Goal: Task Accomplishment & Management: Manage account settings

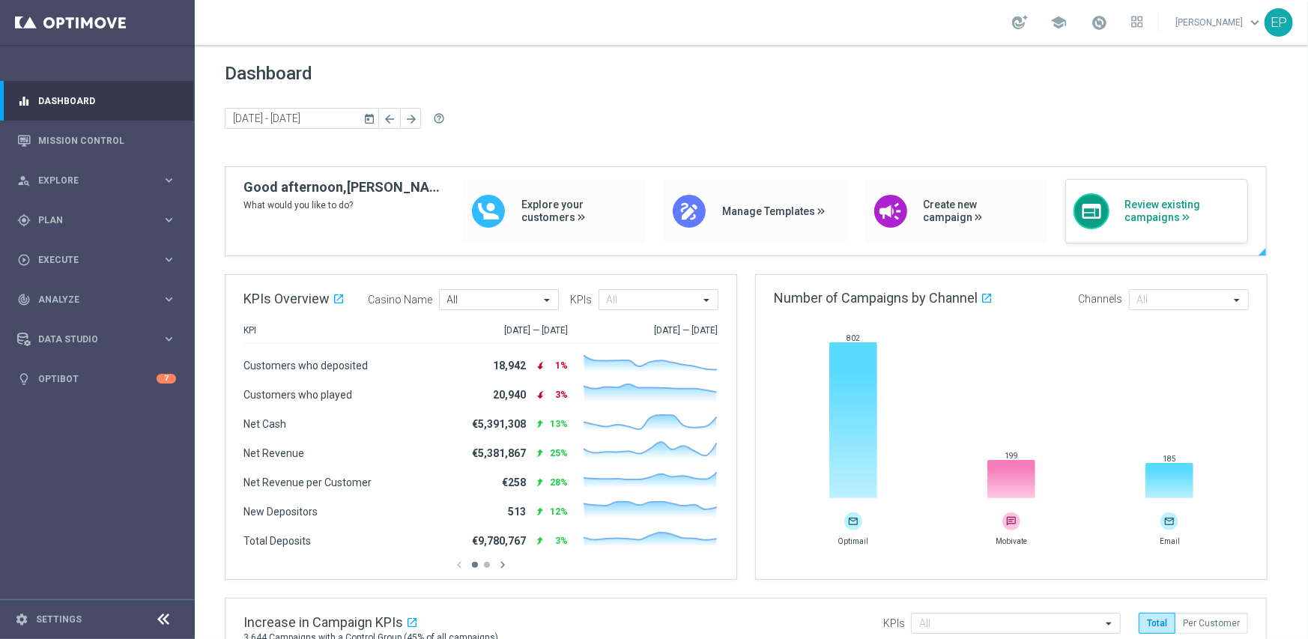
click at [1153, 206] on span "Review existing campaigns" at bounding box center [1181, 210] width 115 height 25
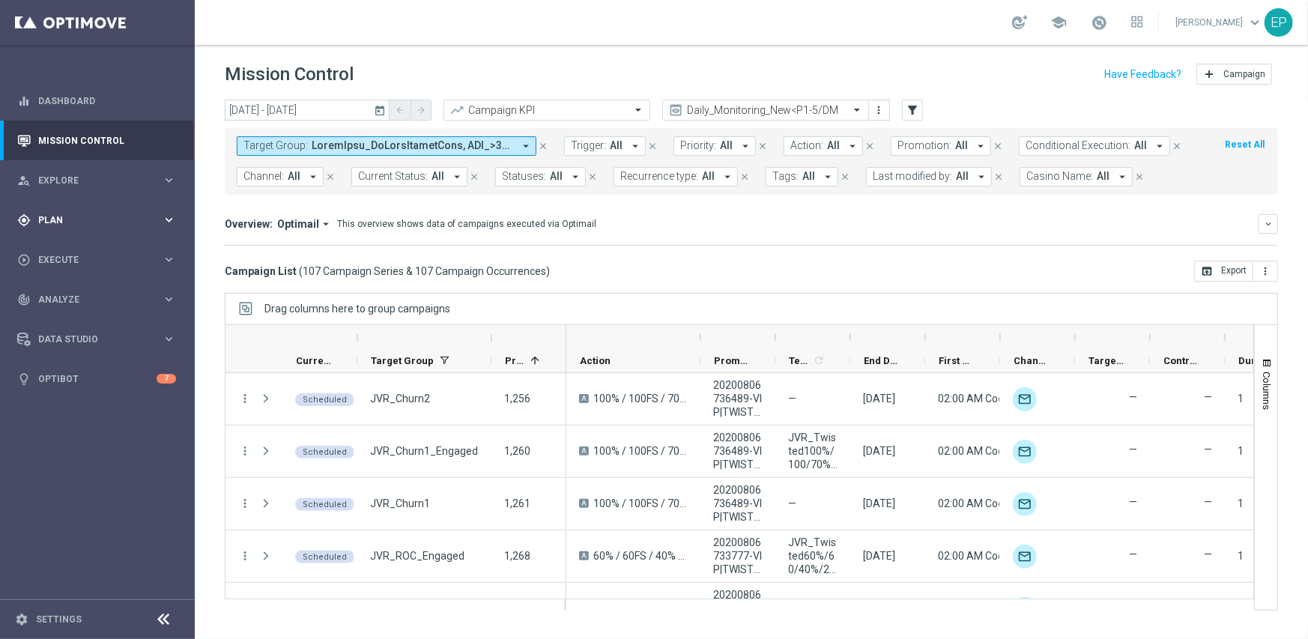
click at [62, 222] on span "Plan" at bounding box center [100, 220] width 124 height 9
click at [65, 321] on link "Streams" at bounding box center [97, 318] width 117 height 12
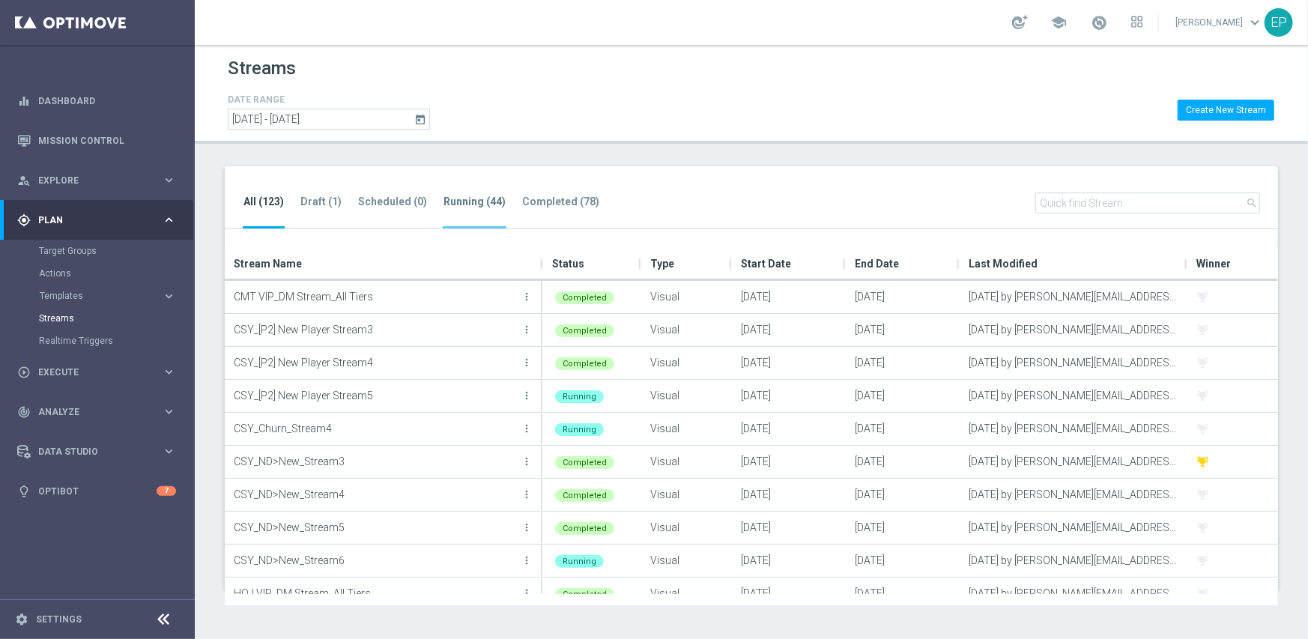
click at [461, 196] on tab-header "Running (44)" at bounding box center [474, 201] width 62 height 13
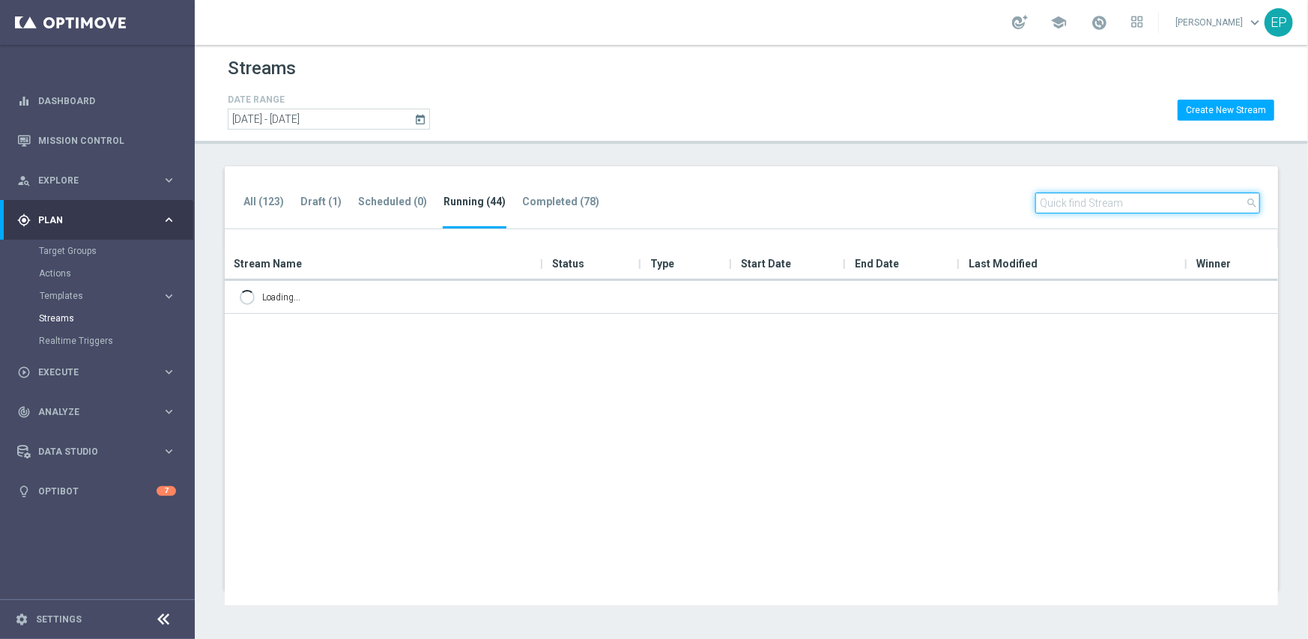
click at [1105, 199] on input "text" at bounding box center [1147, 202] width 225 height 21
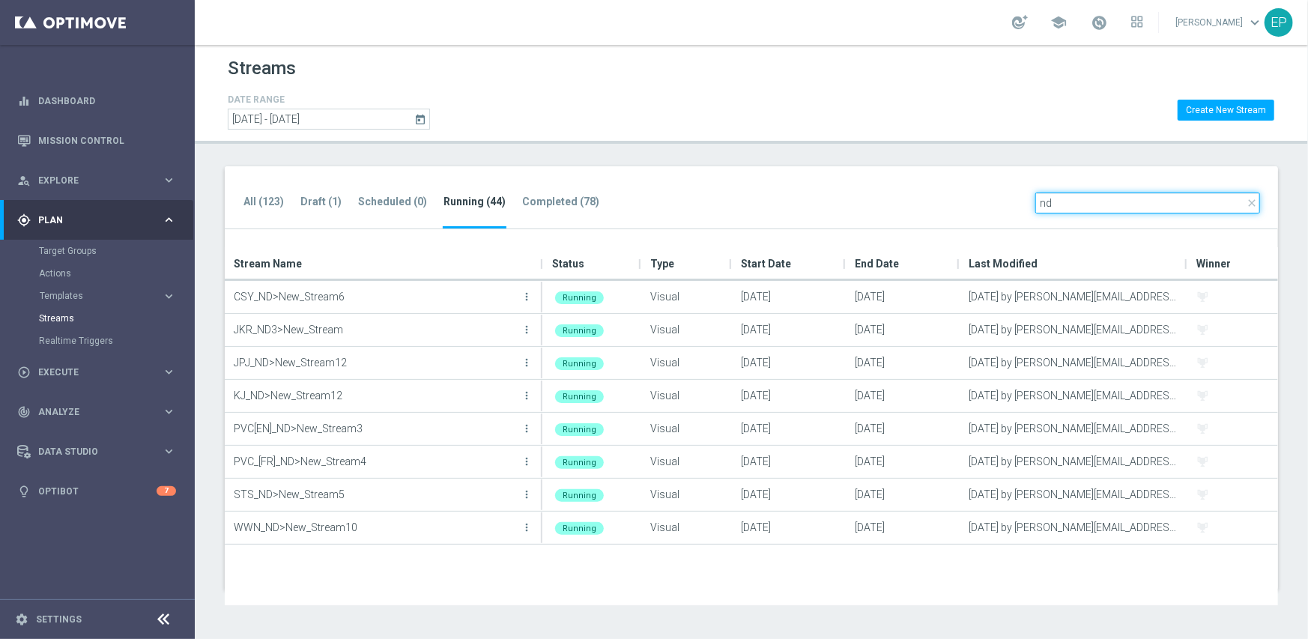
type input "nd"
click at [161, 618] on icon at bounding box center [164, 619] width 18 height 18
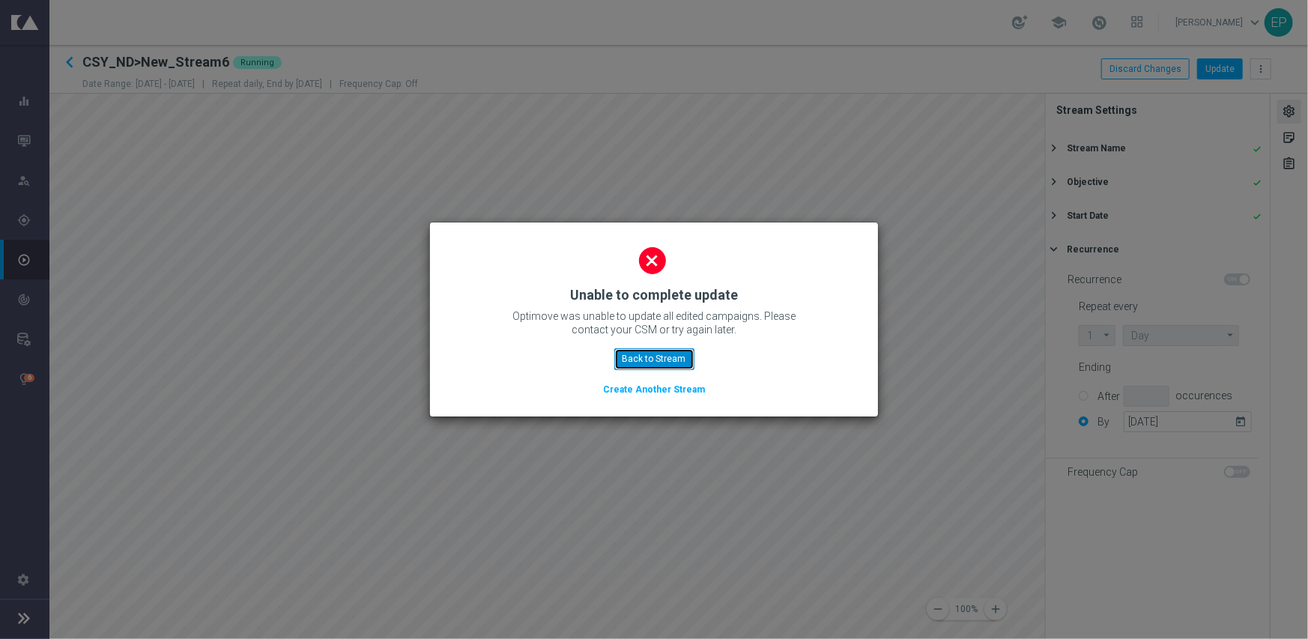
click at [660, 354] on button "Back to Stream" at bounding box center [654, 358] width 80 height 21
click at [671, 356] on button "Back to Stream" at bounding box center [654, 358] width 80 height 21
click at [673, 358] on button "Back to Stream" at bounding box center [654, 358] width 80 height 21
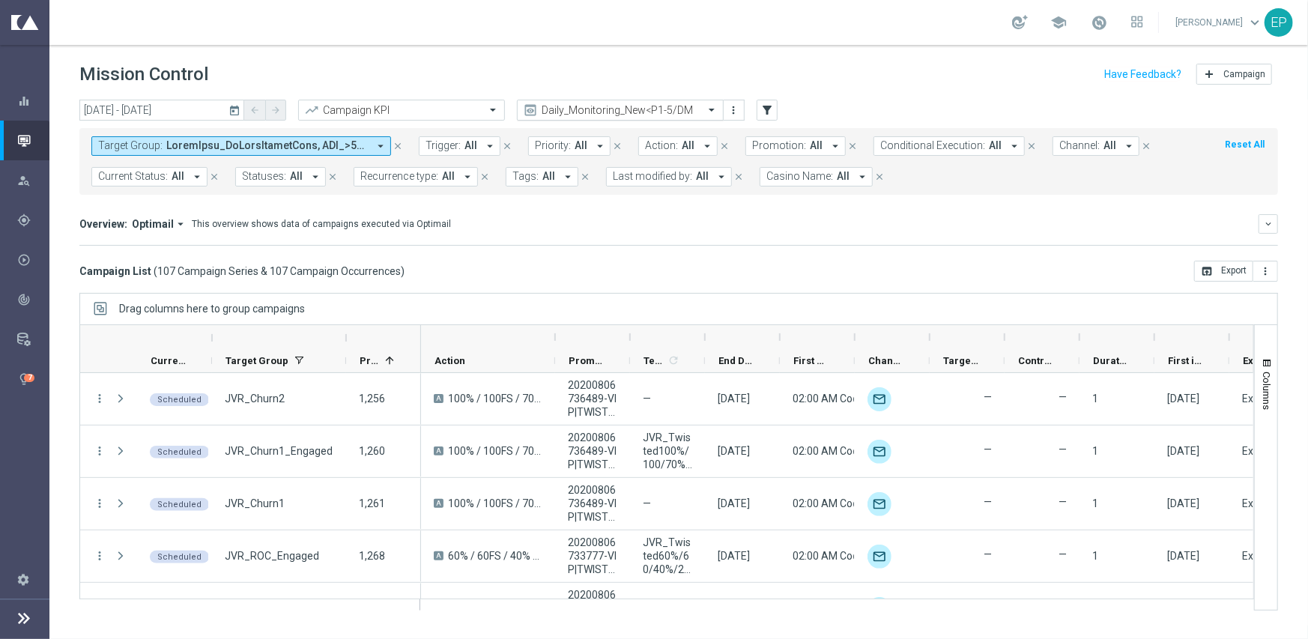
click at [572, 106] on input "text" at bounding box center [605, 110] width 160 height 13
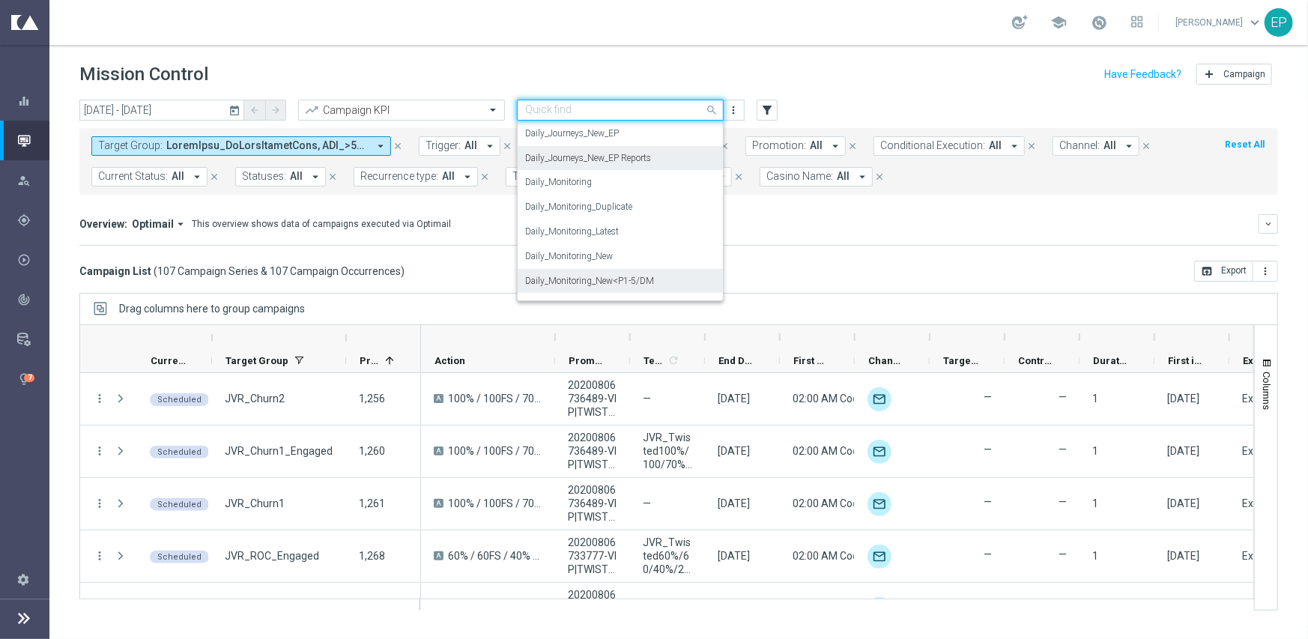
scroll to position [393, 0]
click at [599, 187] on label "Daily_Journeys_New" at bounding box center [564, 183] width 79 height 13
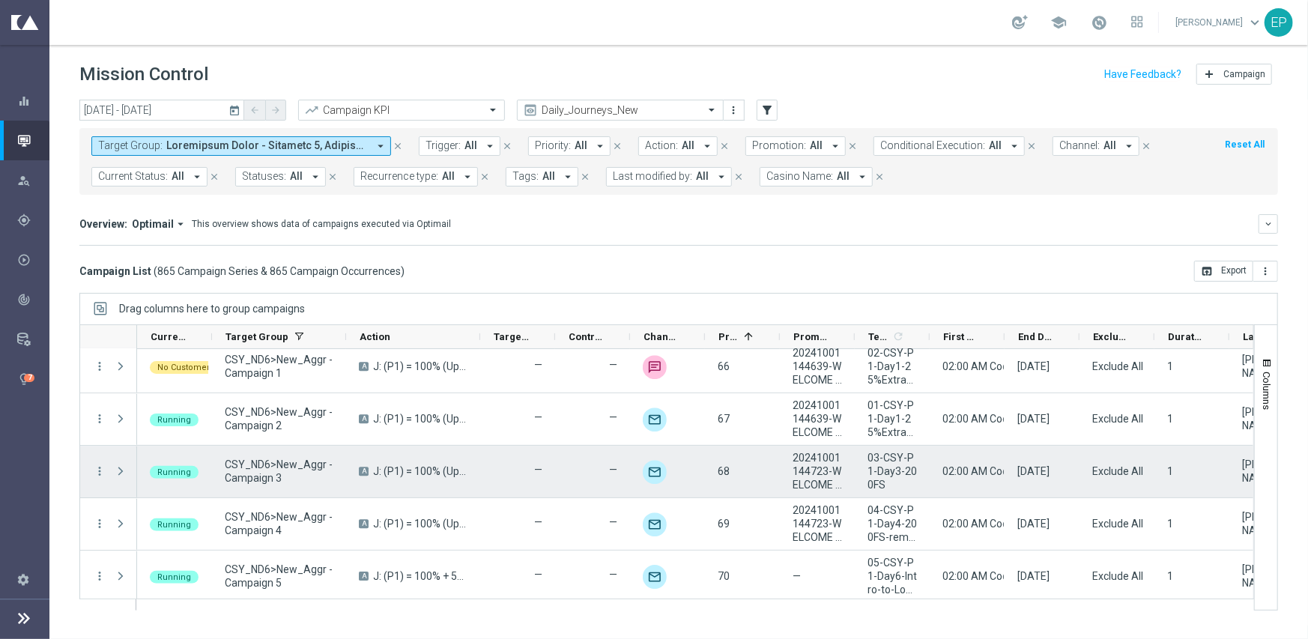
scroll to position [2921, 0]
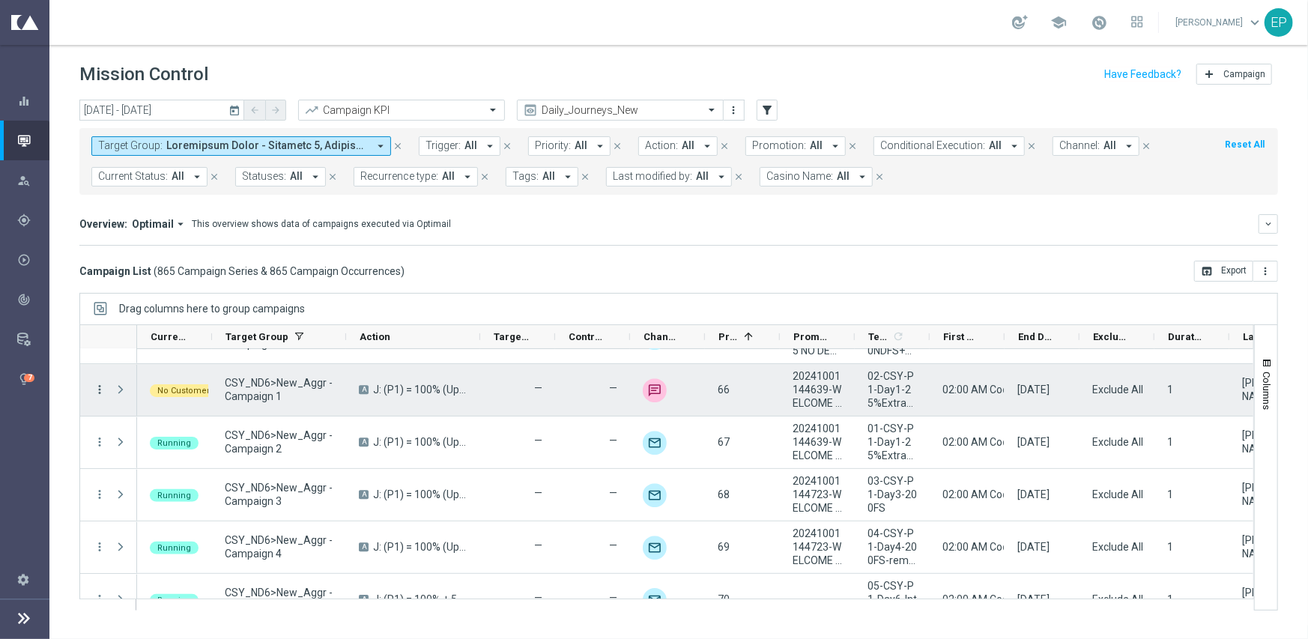
click at [103, 385] on icon "more_vert" at bounding box center [99, 389] width 13 height 13
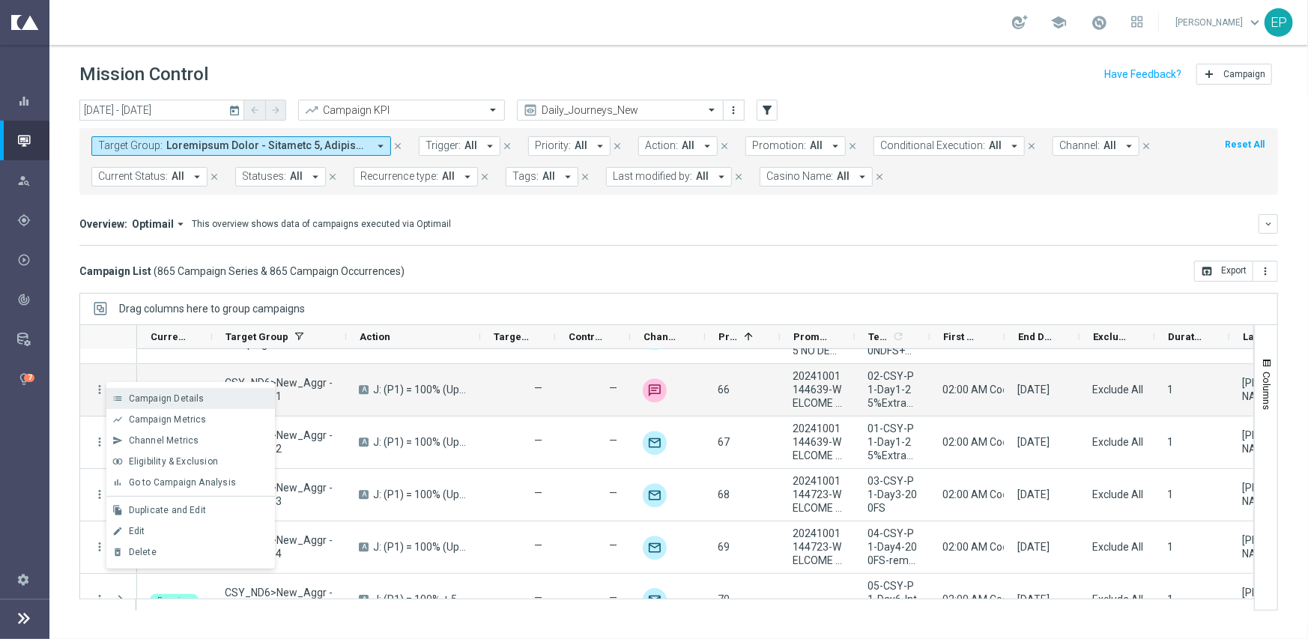
click at [176, 395] on span "Campaign Details" at bounding box center [167, 398] width 76 height 10
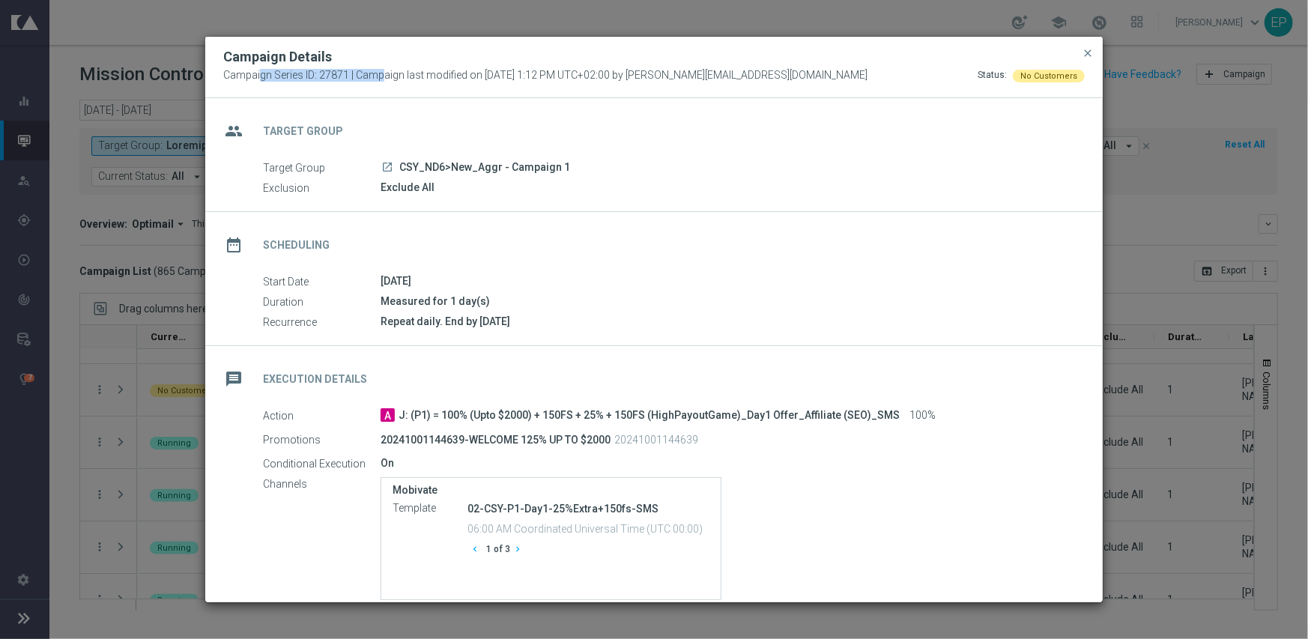
drag, startPoint x: 219, startPoint y: 74, endPoint x: 348, endPoint y: 89, distance: 129.7
click at [348, 89] on div "Campaign Details Campaign Series ID: 27871 | Campaign last modified on 13 Oct 2…" at bounding box center [653, 67] width 897 height 61
copy span "Campaign Series ID: 27871"
click at [804, 170] on div "launch CSY_ND6>New_Aggr - Campaign 1" at bounding box center [726, 167] width 693 height 15
click at [1086, 49] on span "close" at bounding box center [1087, 53] width 12 height 12
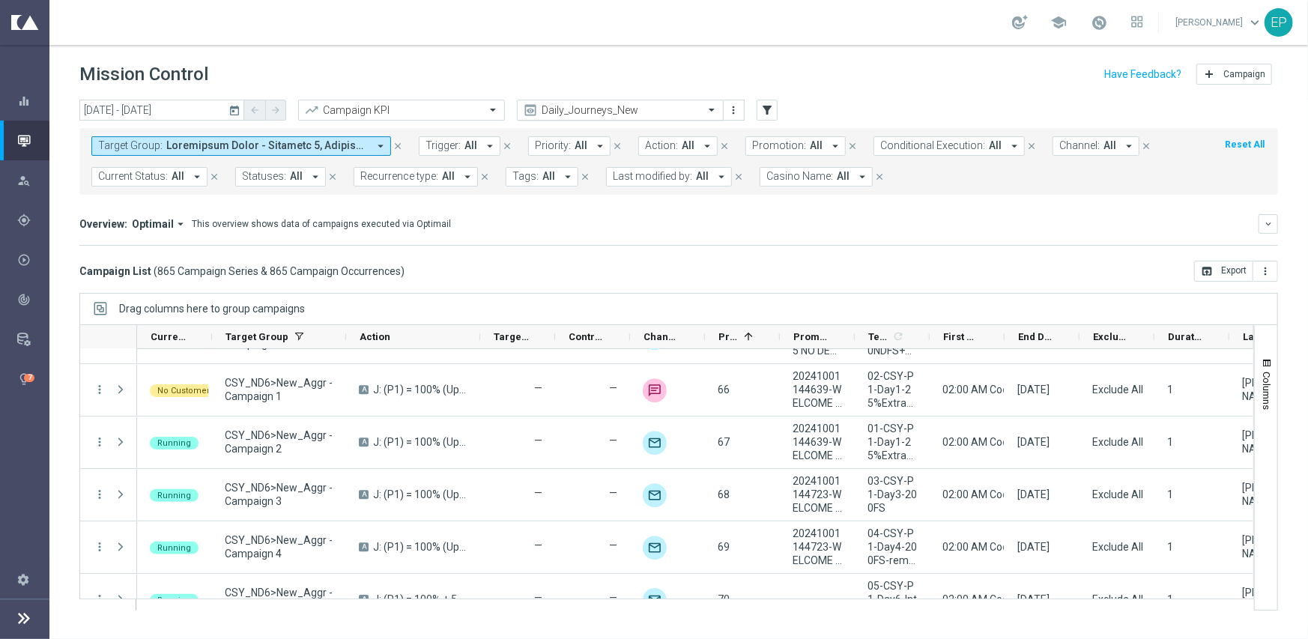
click at [637, 115] on input "text" at bounding box center [605, 110] width 160 height 13
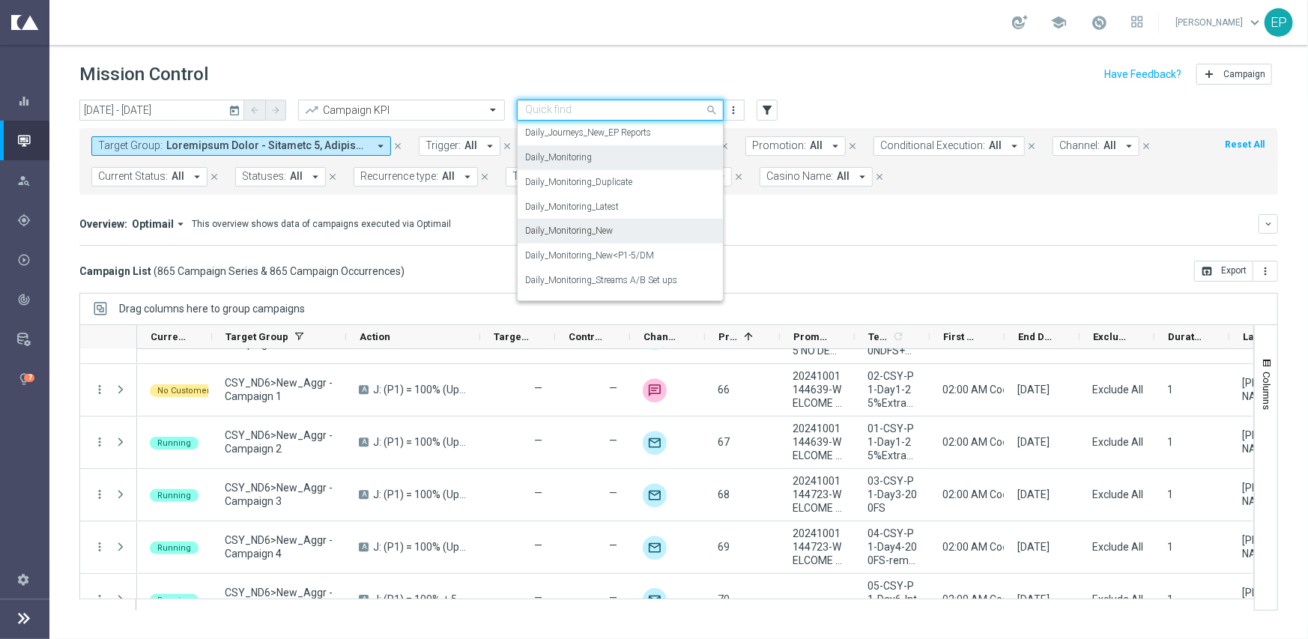
scroll to position [519, 0]
click at [637, 229] on label "Daily_Monitoring_New<P1-5/DM" at bounding box center [589, 230] width 129 height 13
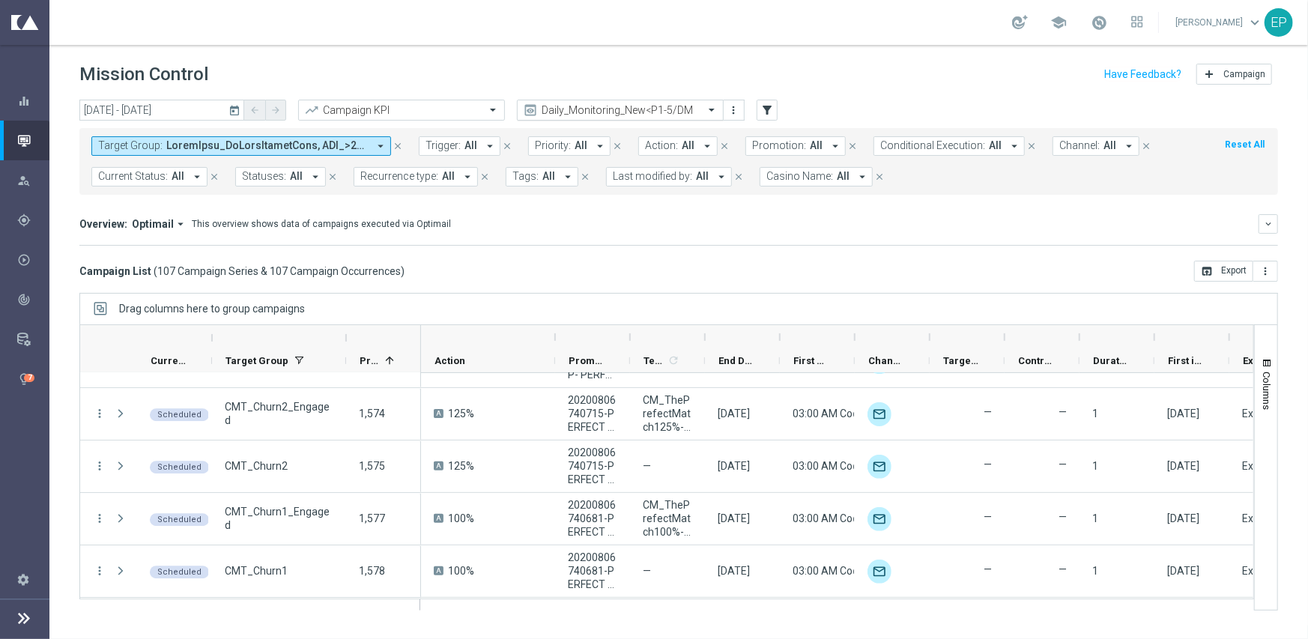
click at [592, 112] on input "text" at bounding box center [605, 110] width 160 height 13
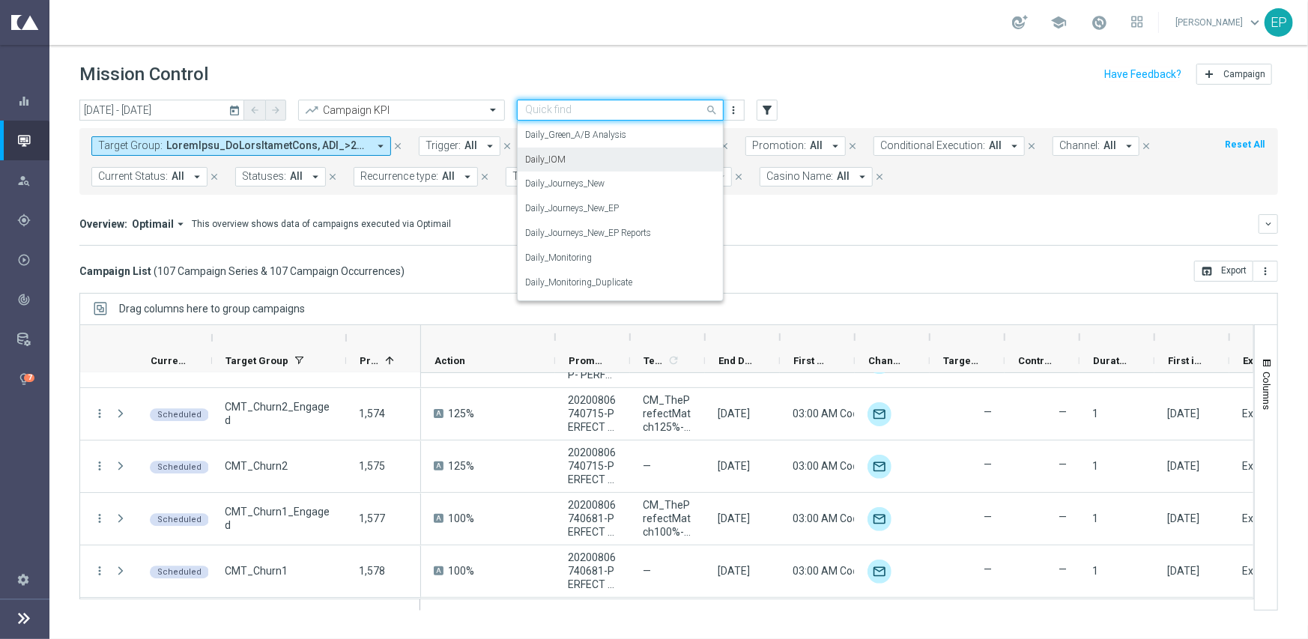
scroll to position [393, 0]
click at [604, 183] on label "Daily_Journeys_New" at bounding box center [564, 183] width 79 height 13
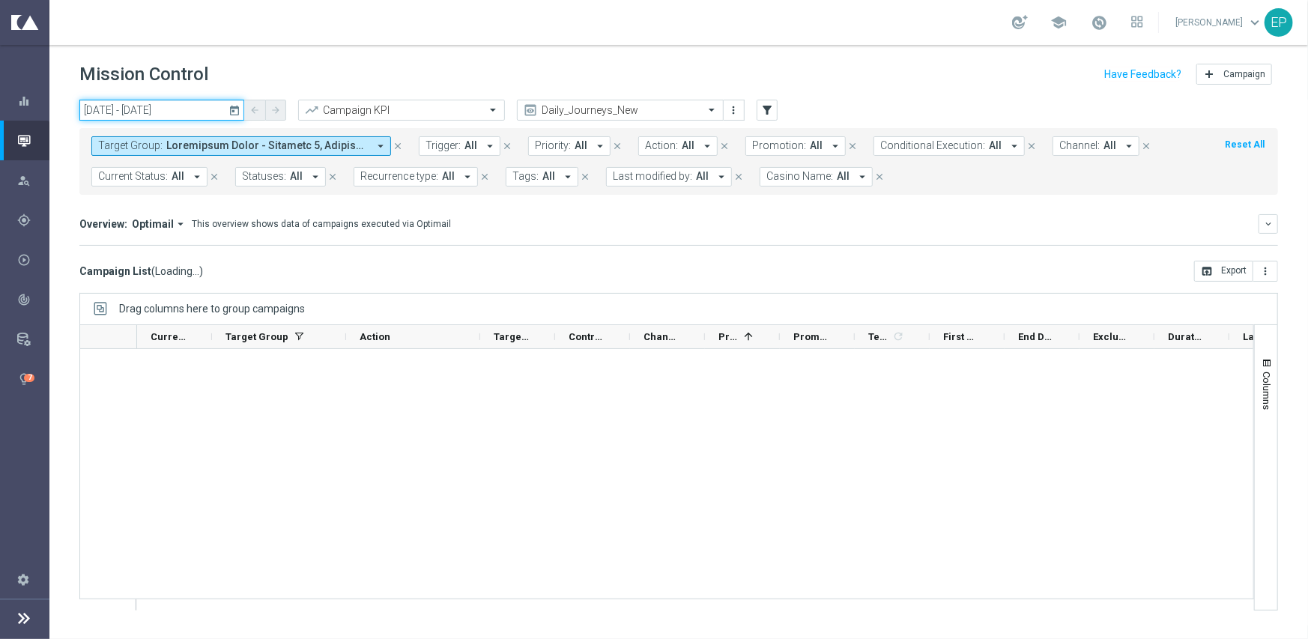
click at [170, 115] on input "14 Oct 2025 - 14 Oct 2025" at bounding box center [161, 110] width 165 height 21
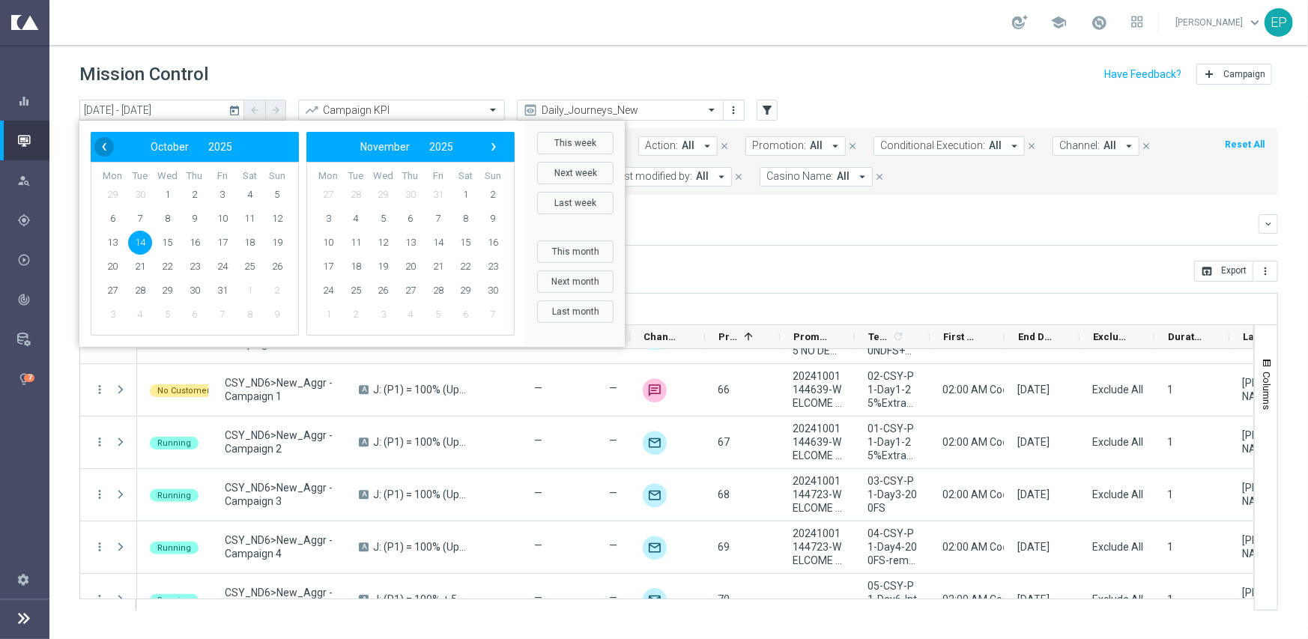
click at [99, 141] on span "‹" at bounding box center [103, 146] width 19 height 19
click at [111, 189] on span "1" at bounding box center [112, 195] width 24 height 24
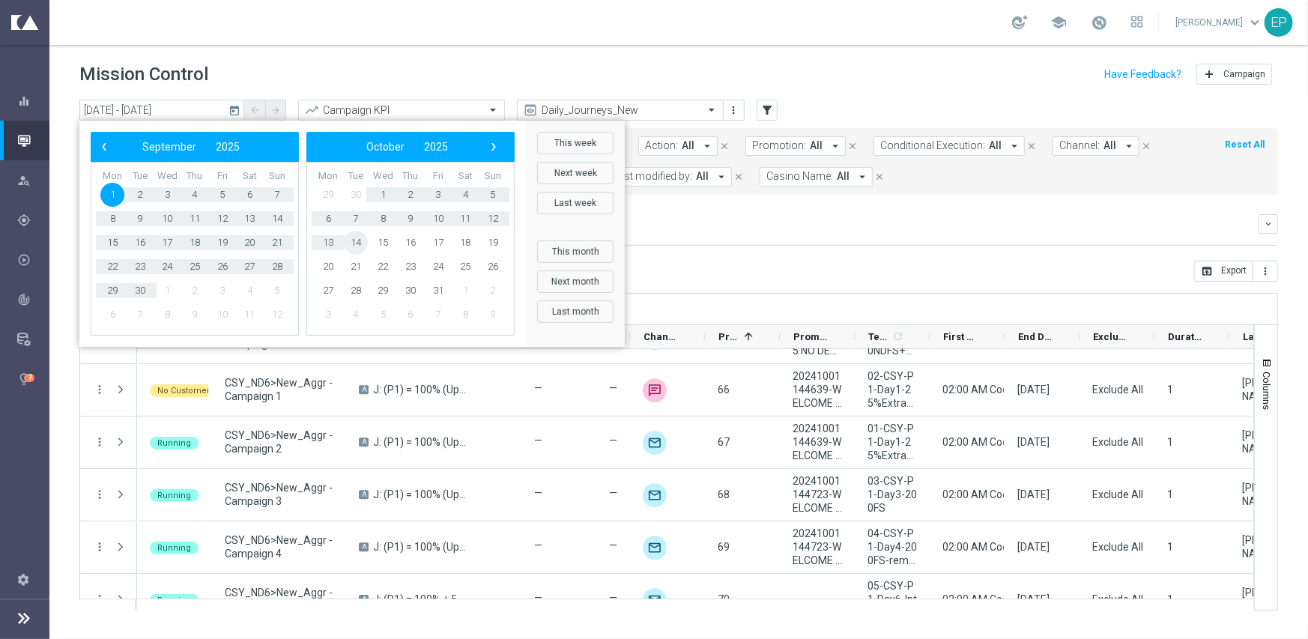
click at [359, 242] on span "14" at bounding box center [356, 243] width 24 height 24
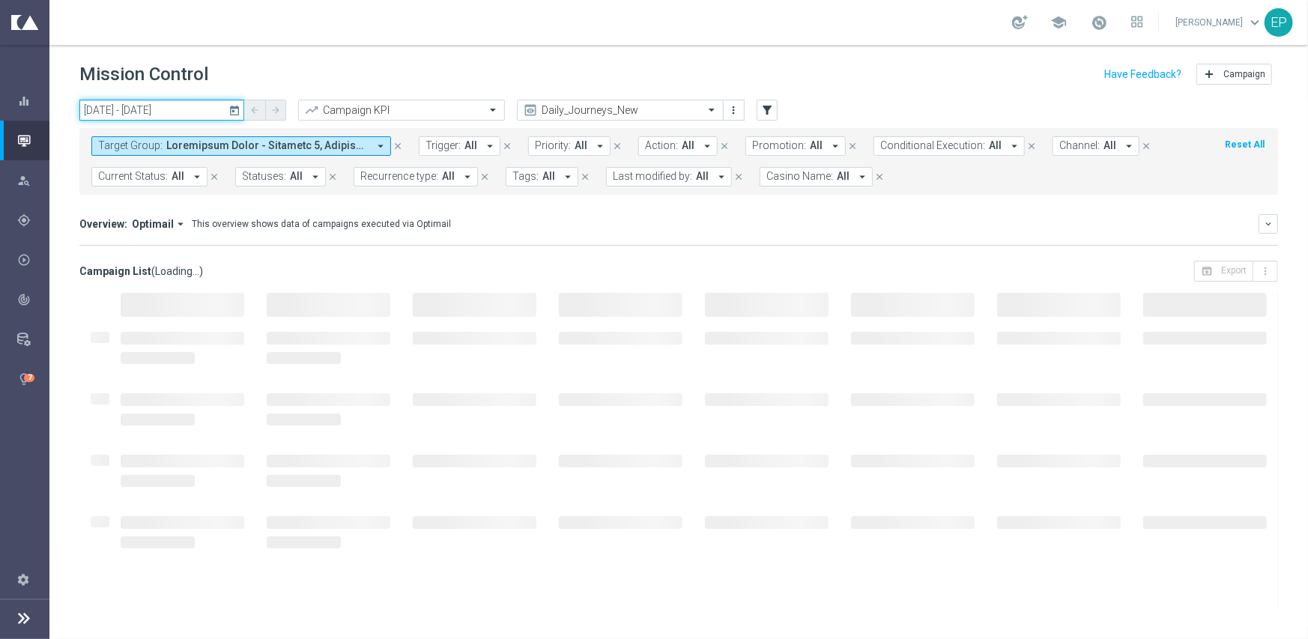
click at [171, 112] on input "01 Sep 2025 - 14 Oct 2025" at bounding box center [161, 110] width 165 height 21
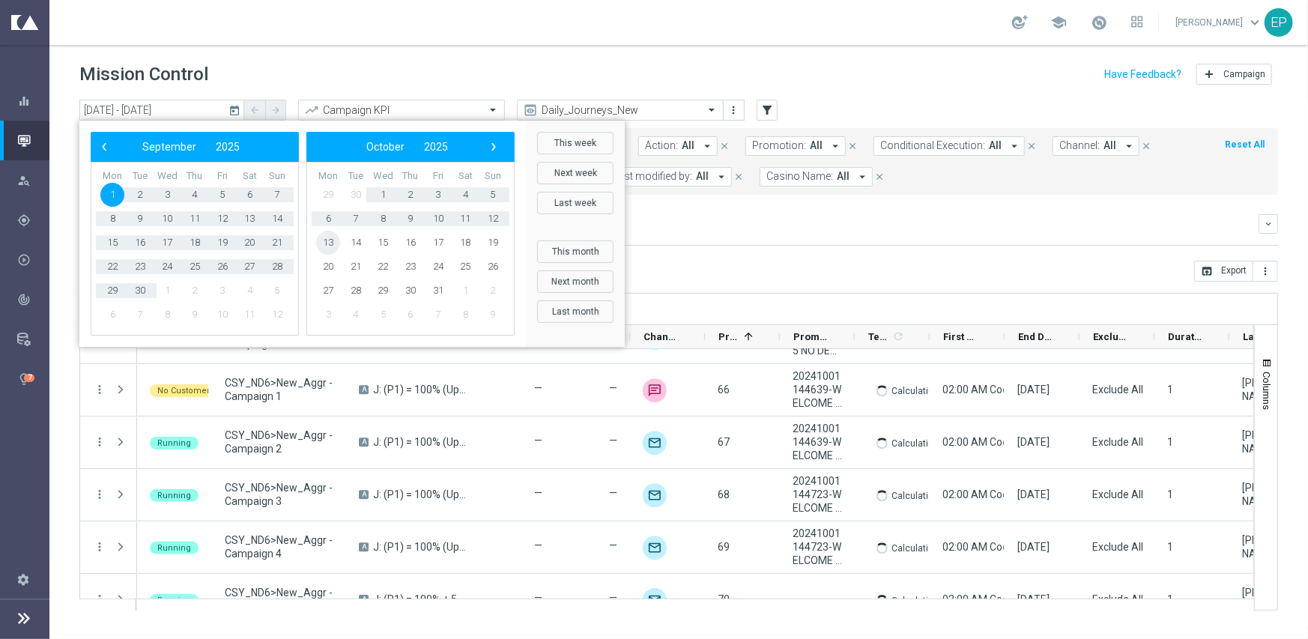
click at [325, 241] on span "13" at bounding box center [328, 243] width 24 height 24
type input "01 Sep 2025 - 13 Oct 2025"
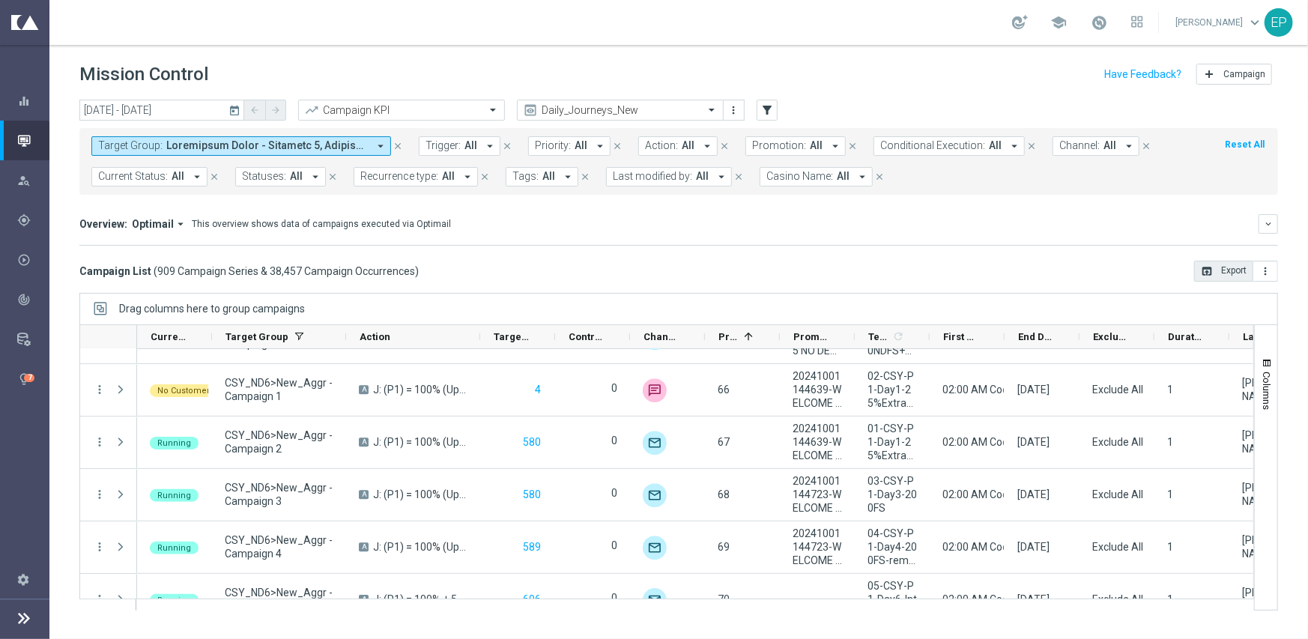
click at [1236, 271] on button "open_in_browser Export" at bounding box center [1223, 271] width 59 height 21
drag, startPoint x: 1067, startPoint y: 239, endPoint x: 1057, endPoint y: 240, distance: 9.8
click at [1067, 239] on div "Overview: Optimail arrow_drop_down This overview shows data of campaigns execut…" at bounding box center [678, 229] width 1198 height 31
click at [1266, 267] on icon "more_vert" at bounding box center [1265, 271] width 12 height 12
click at [1211, 301] on span "Export with occurrences" at bounding box center [1216, 297] width 100 height 10
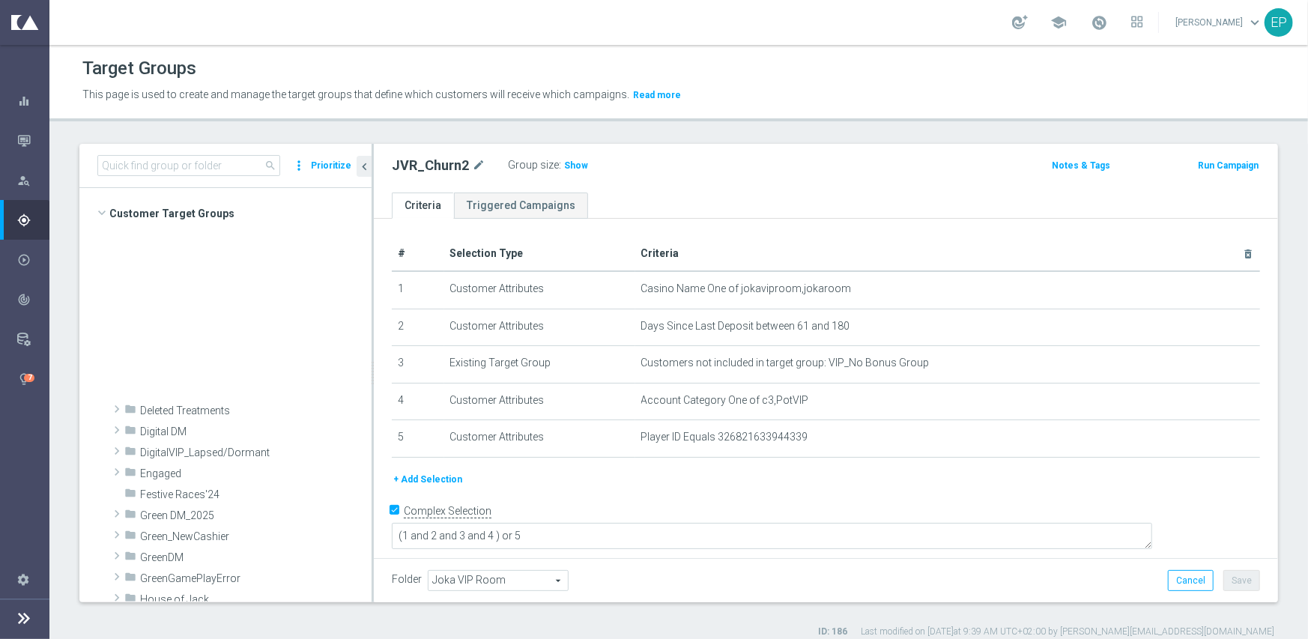
scroll to position [611, 0]
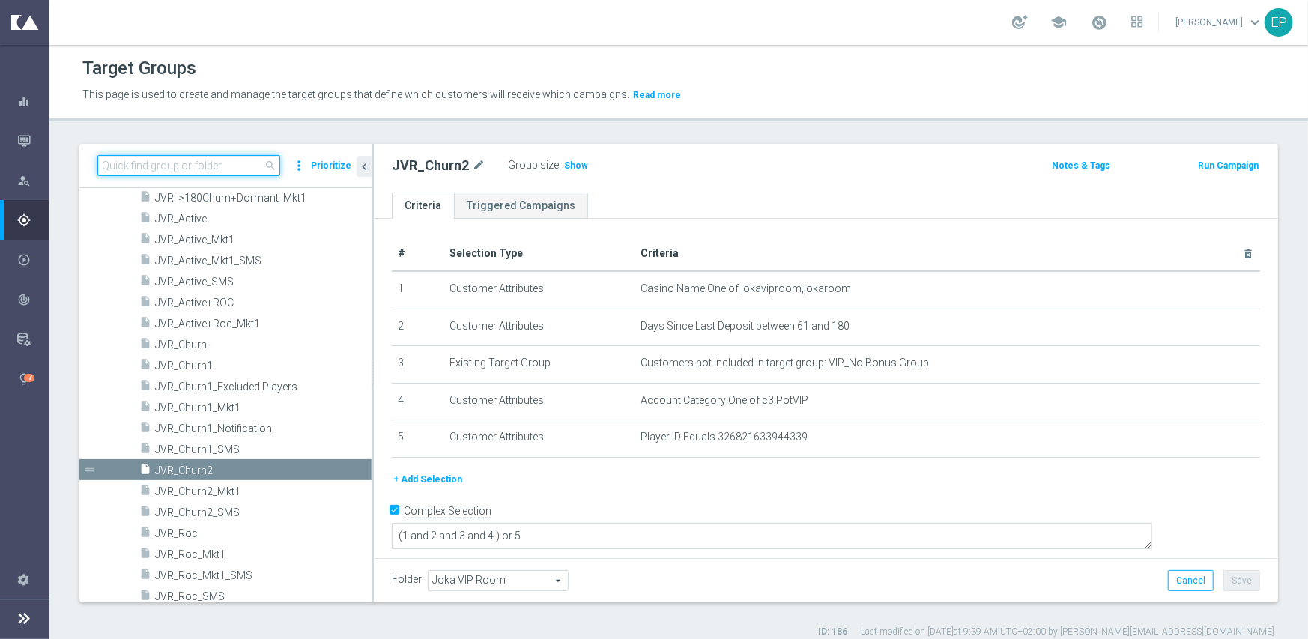
click at [210, 164] on input at bounding box center [188, 165] width 183 height 21
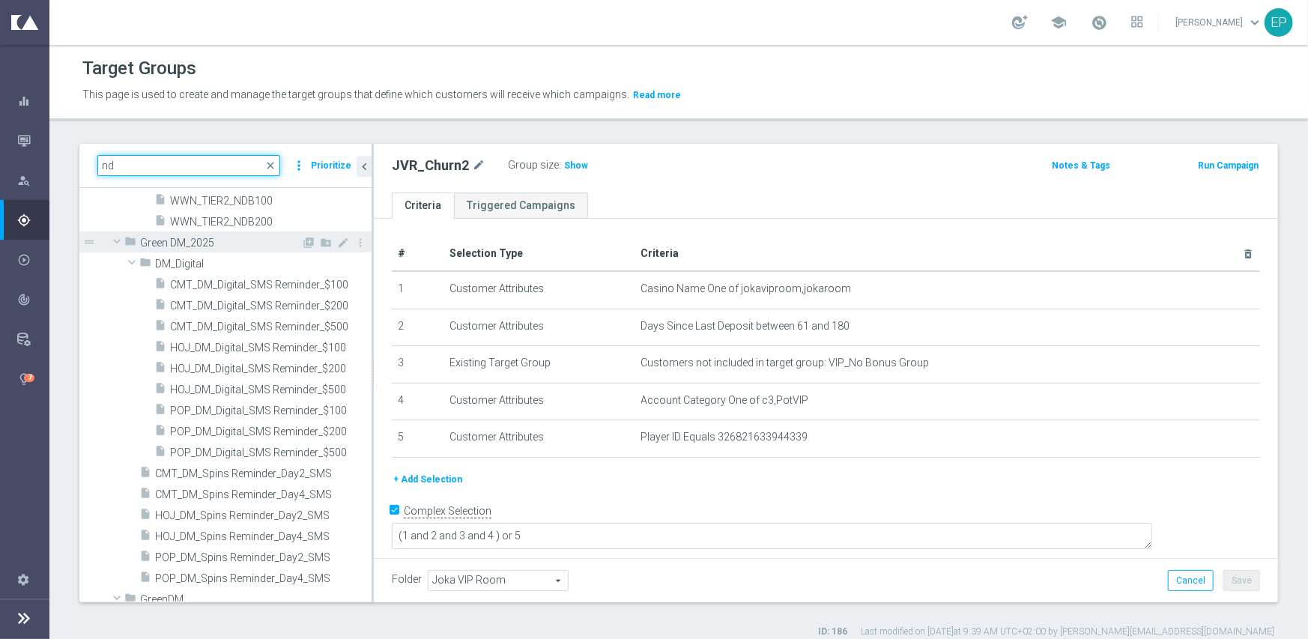
type input "nd"
click at [115, 242] on span at bounding box center [117, 241] width 18 height 15
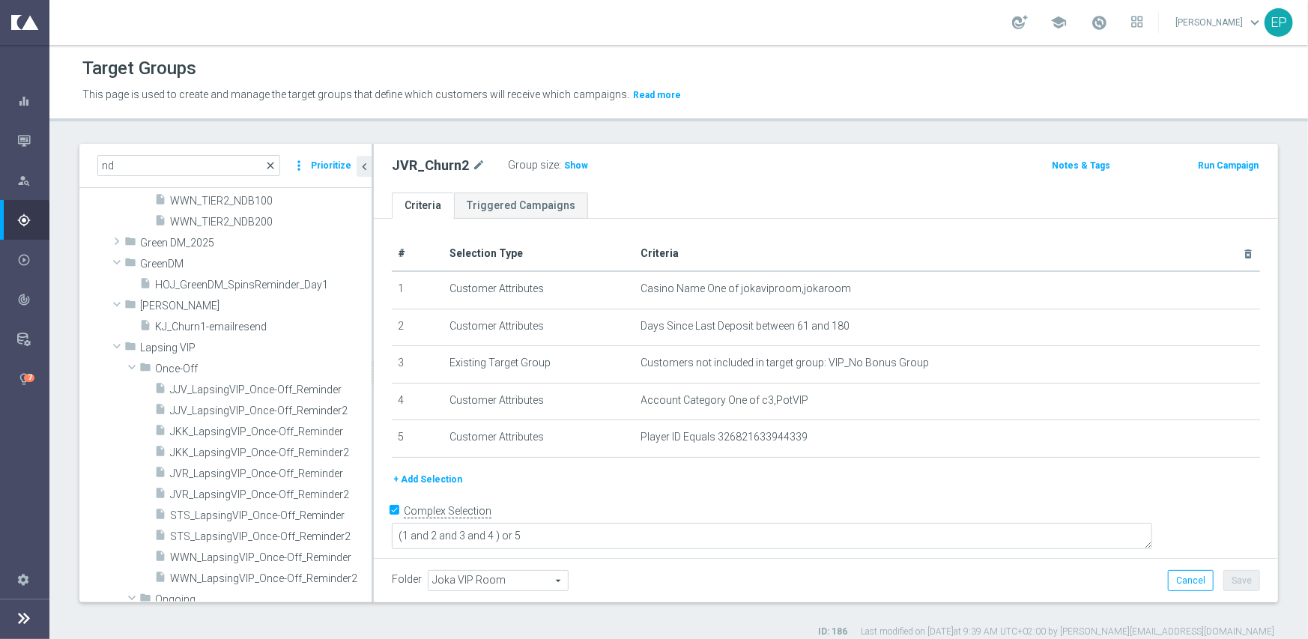
click at [275, 167] on span "close" at bounding box center [270, 166] width 12 height 12
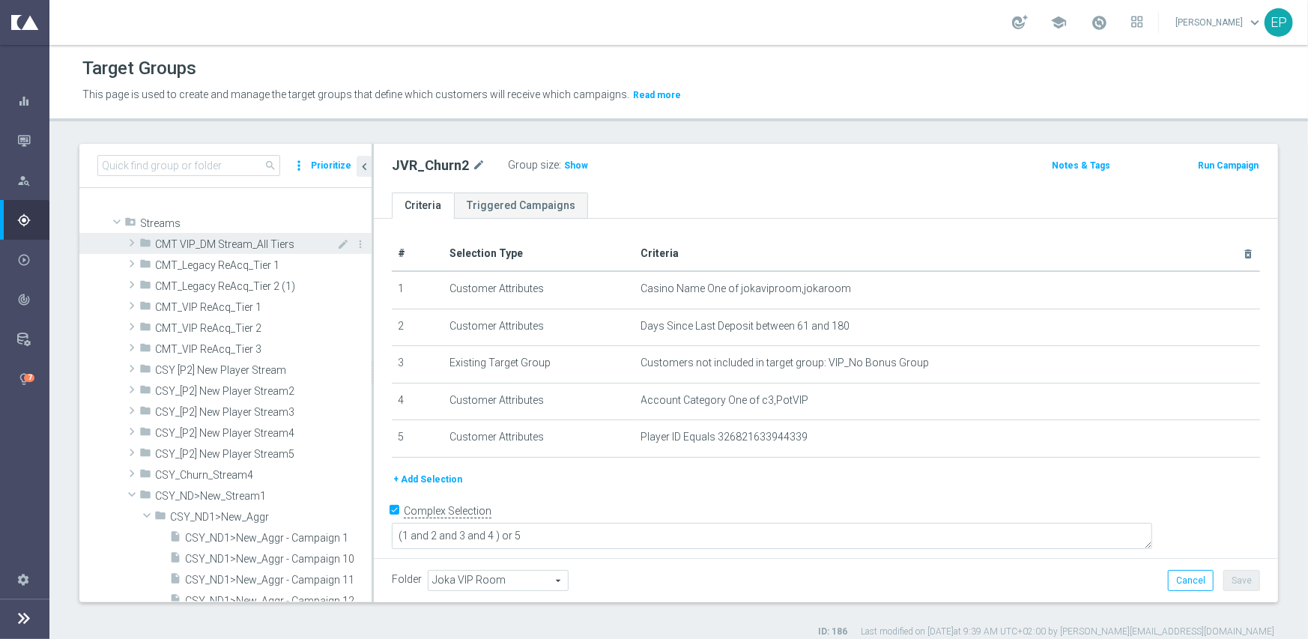
scroll to position [5870, 0]
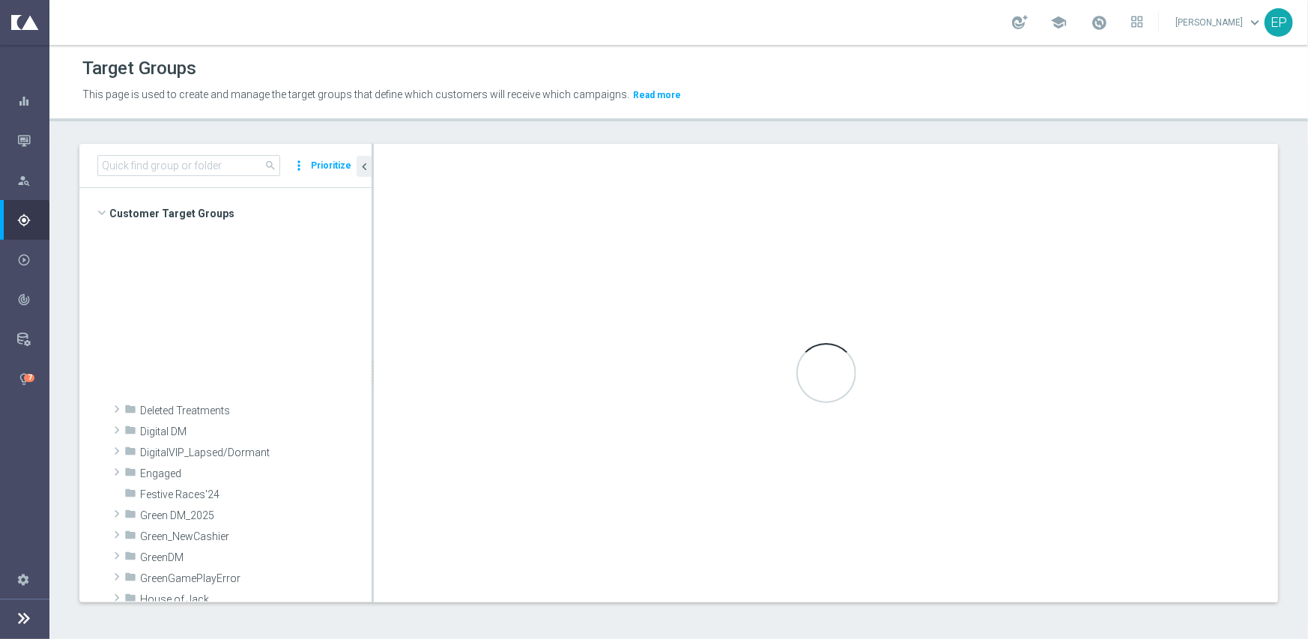
scroll to position [611, 0]
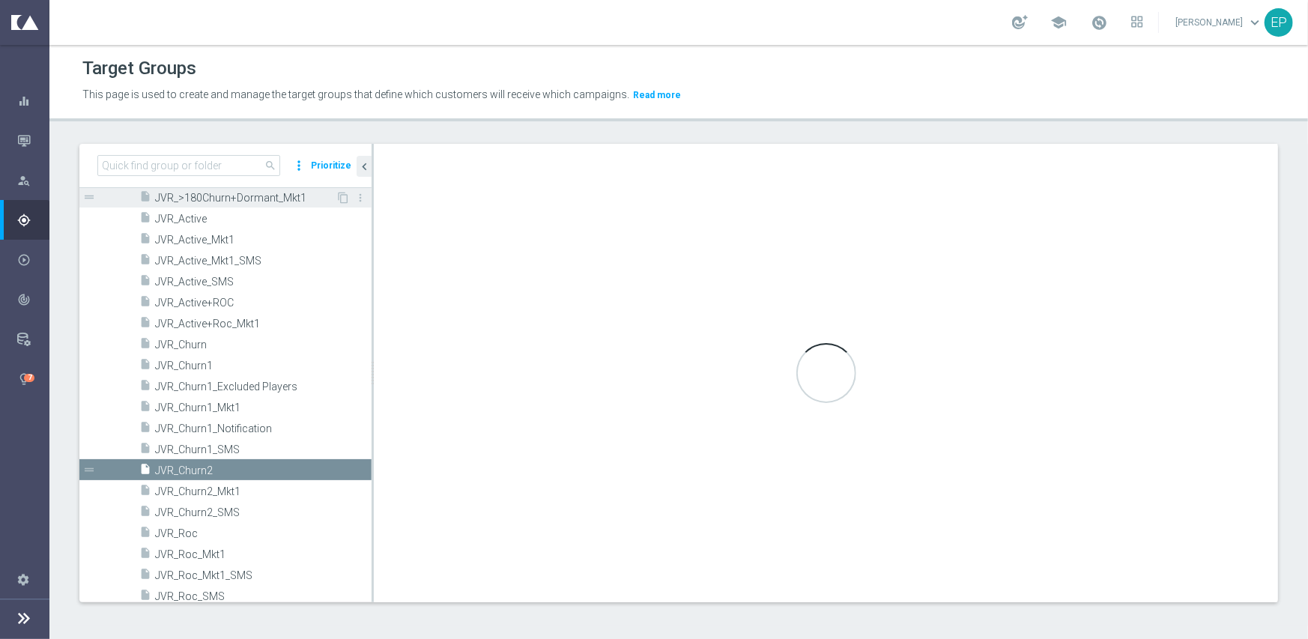
click at [162, 204] on div "insert_drive_file JVR_>180Churn+Dormant_Mkt1" at bounding box center [237, 196] width 196 height 21
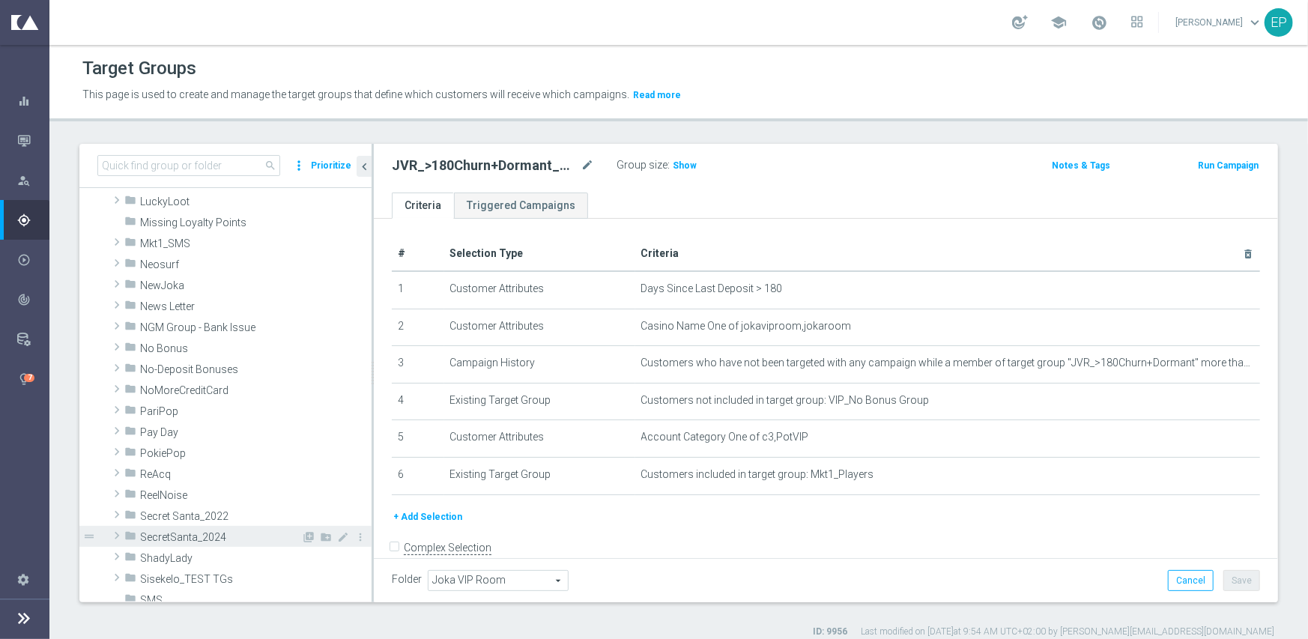
scroll to position [1285, 0]
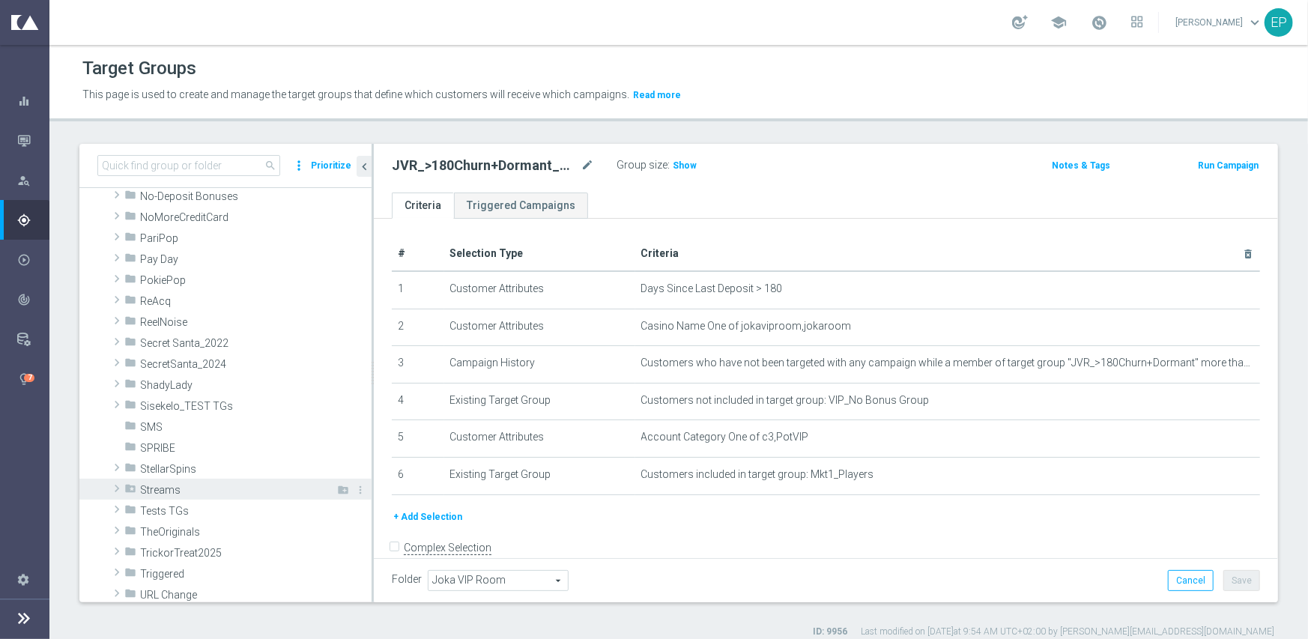
click at [163, 485] on span "Streams" at bounding box center [221, 490] width 163 height 13
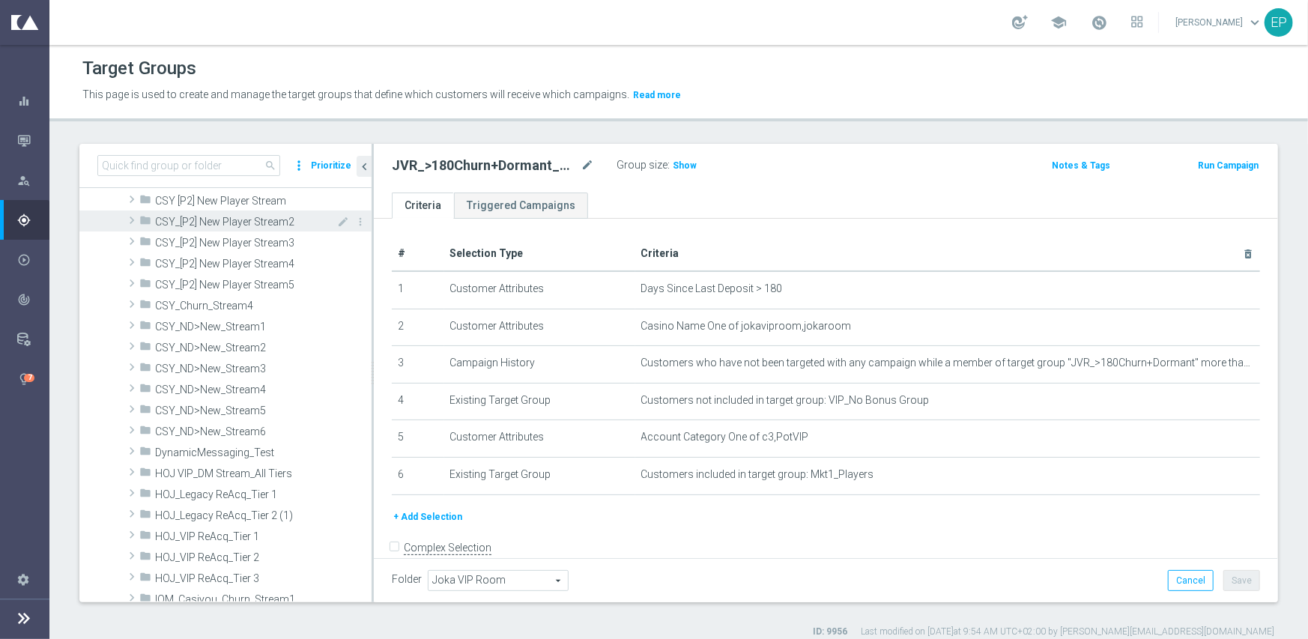
scroll to position [1734, 0]
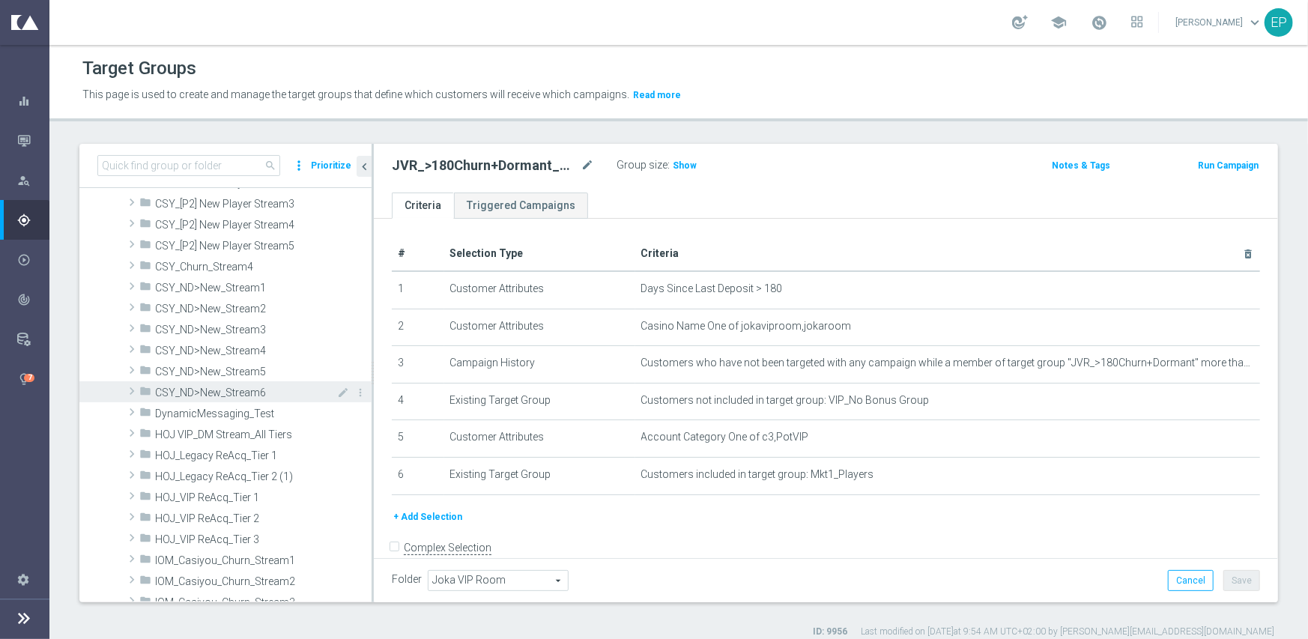
click at [245, 389] on span "CSY_ND>New_Stream6" at bounding box center [229, 392] width 148 height 13
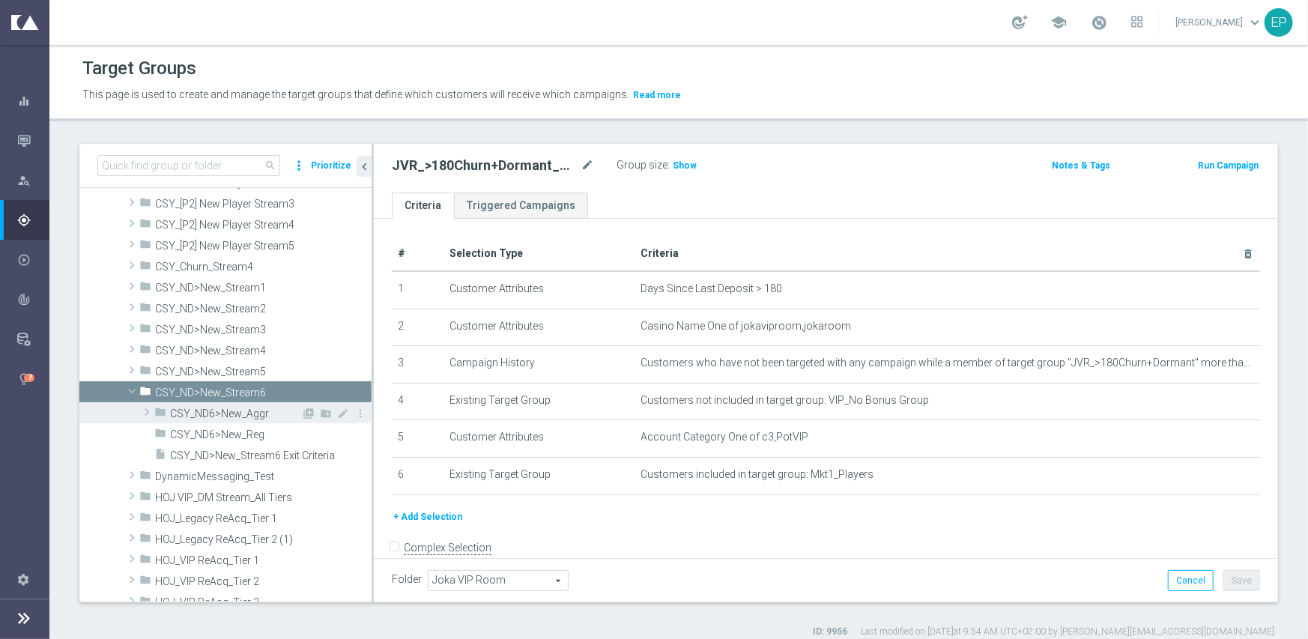
click at [145, 410] on span at bounding box center [146, 412] width 15 height 18
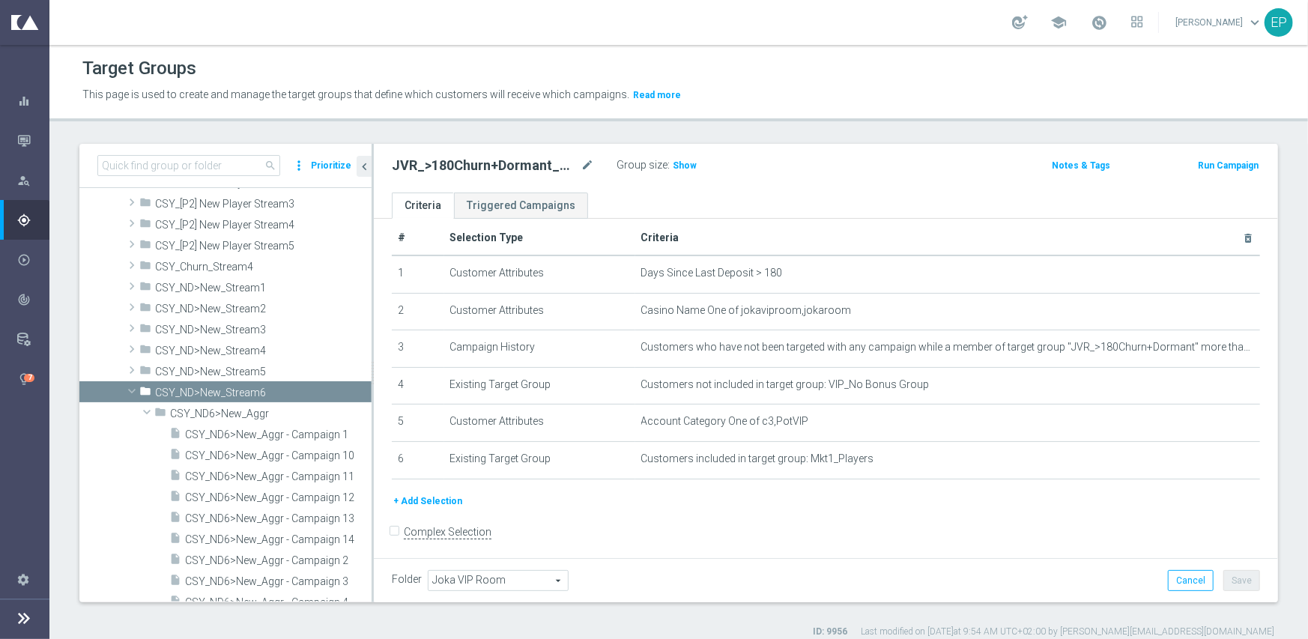
scroll to position [21, 0]
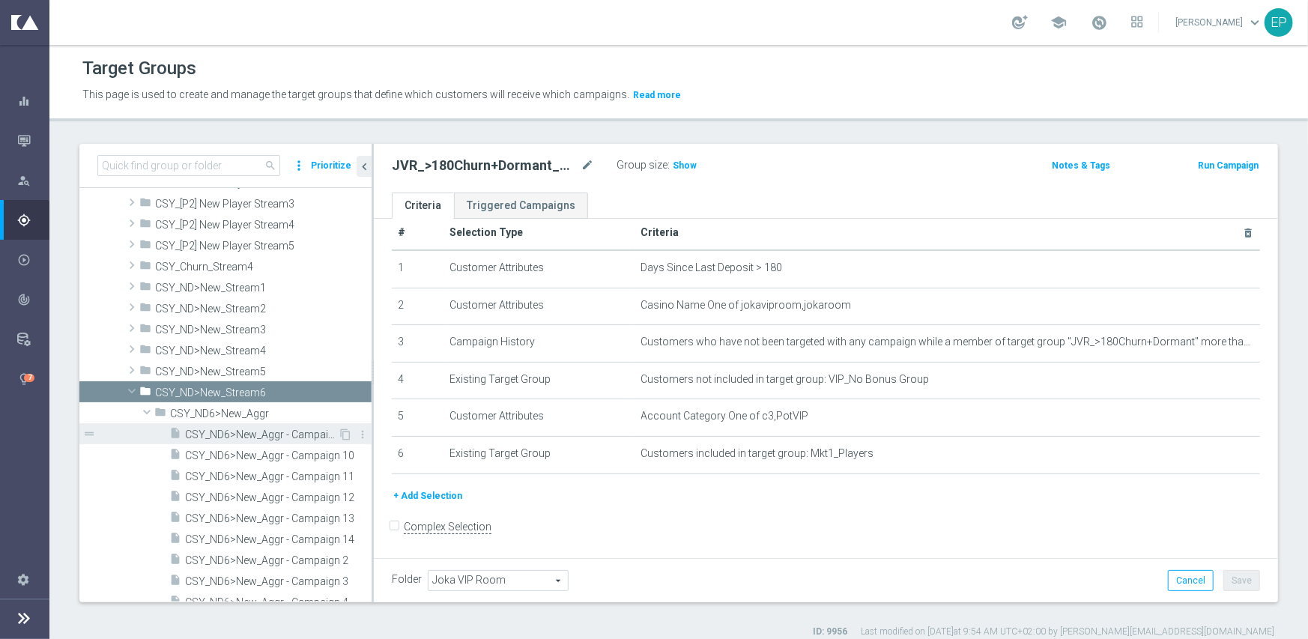
click at [217, 430] on span "CSY_ND6>New_Aggr - Campaign 1" at bounding box center [261, 434] width 153 height 13
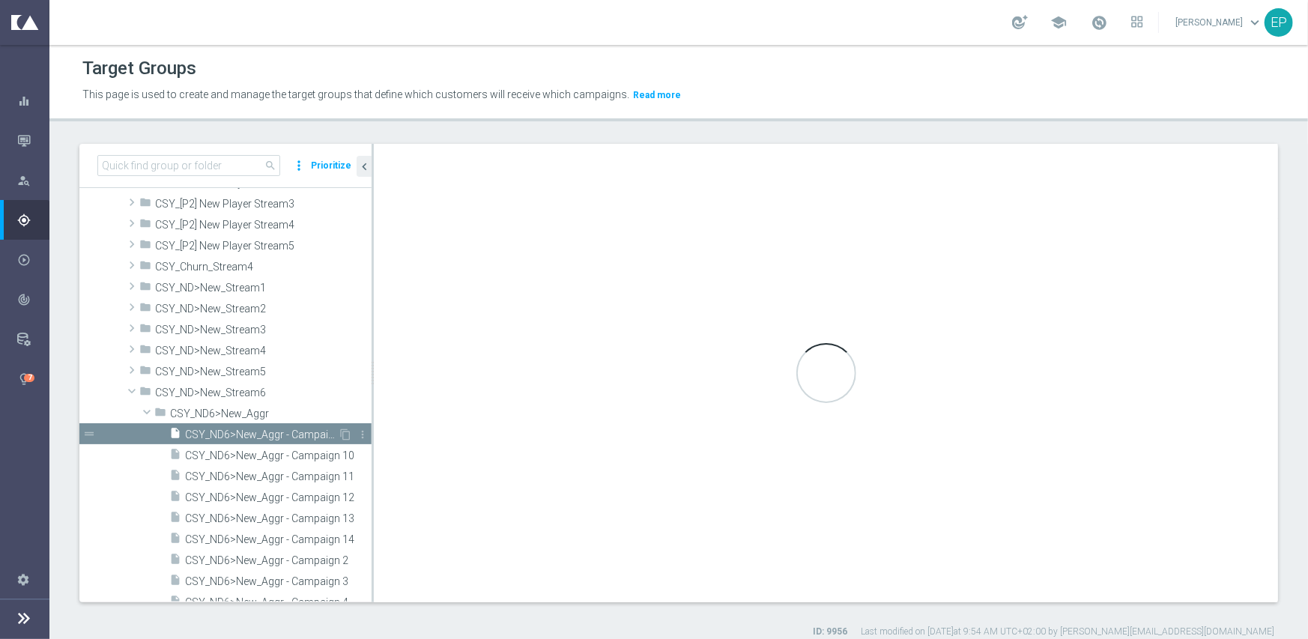
checkbox input "true"
type input "CSY_ND6>New_Aggr"
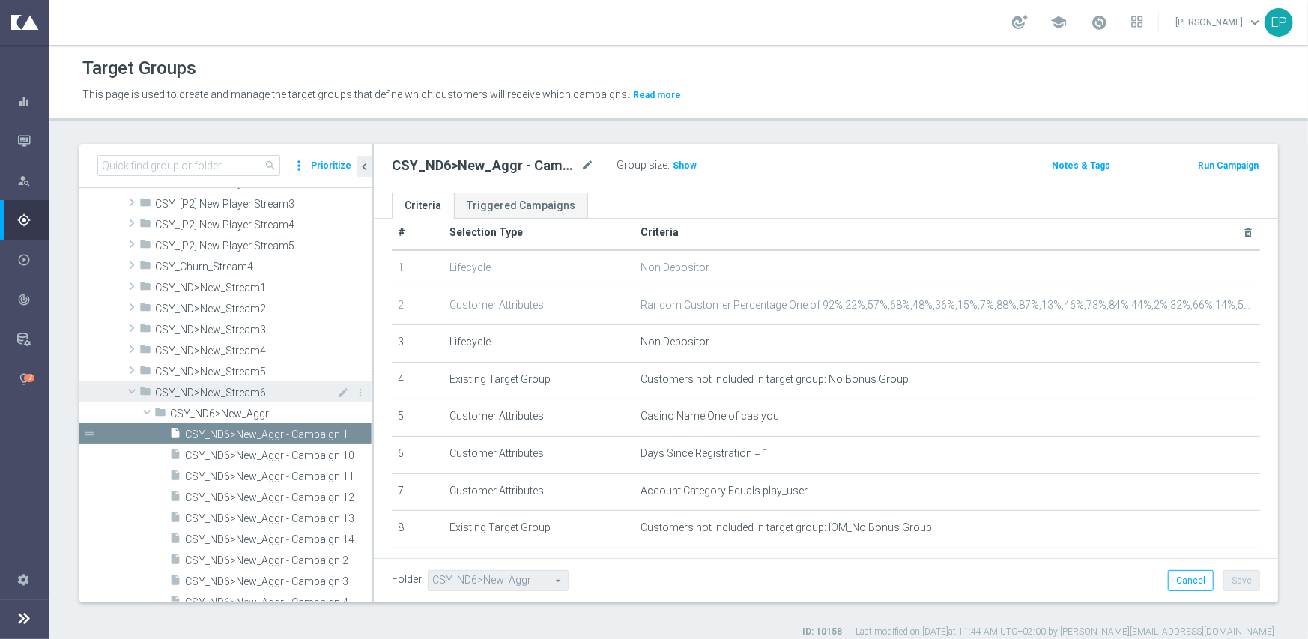
click at [131, 388] on span at bounding box center [132, 390] width 18 height 15
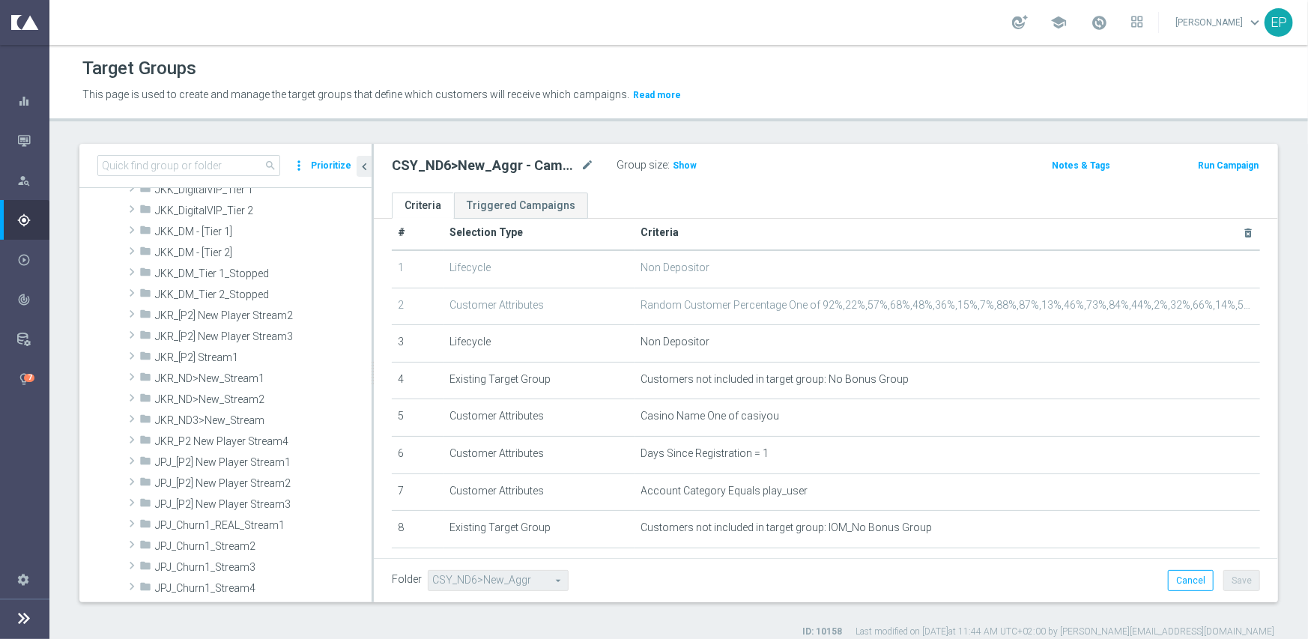
scroll to position [3082, 0]
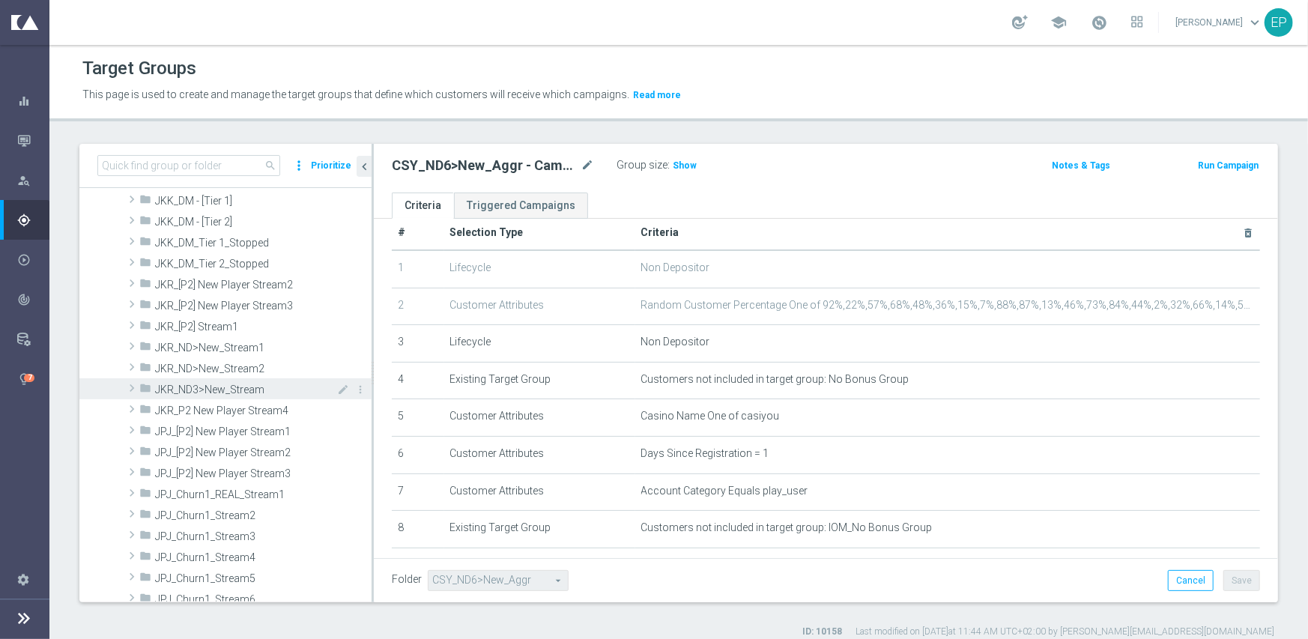
click at [131, 385] on span at bounding box center [131, 388] width 15 height 18
click at [145, 407] on span at bounding box center [146, 409] width 15 height 18
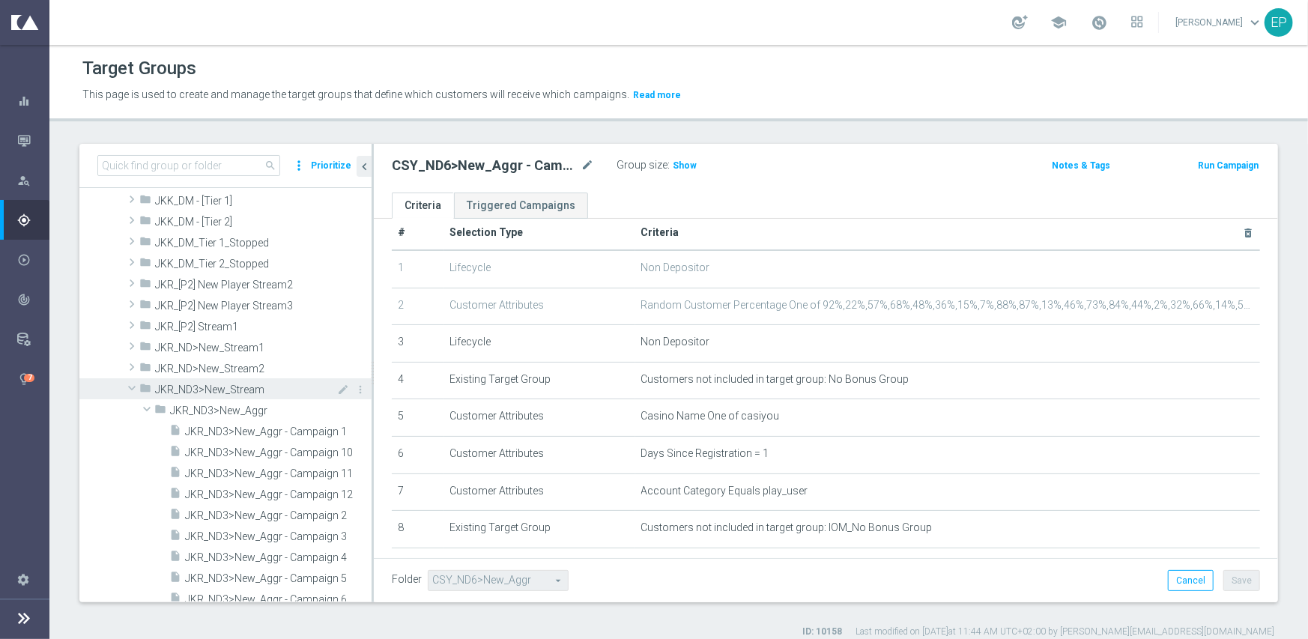
click at [133, 387] on span at bounding box center [132, 387] width 18 height 15
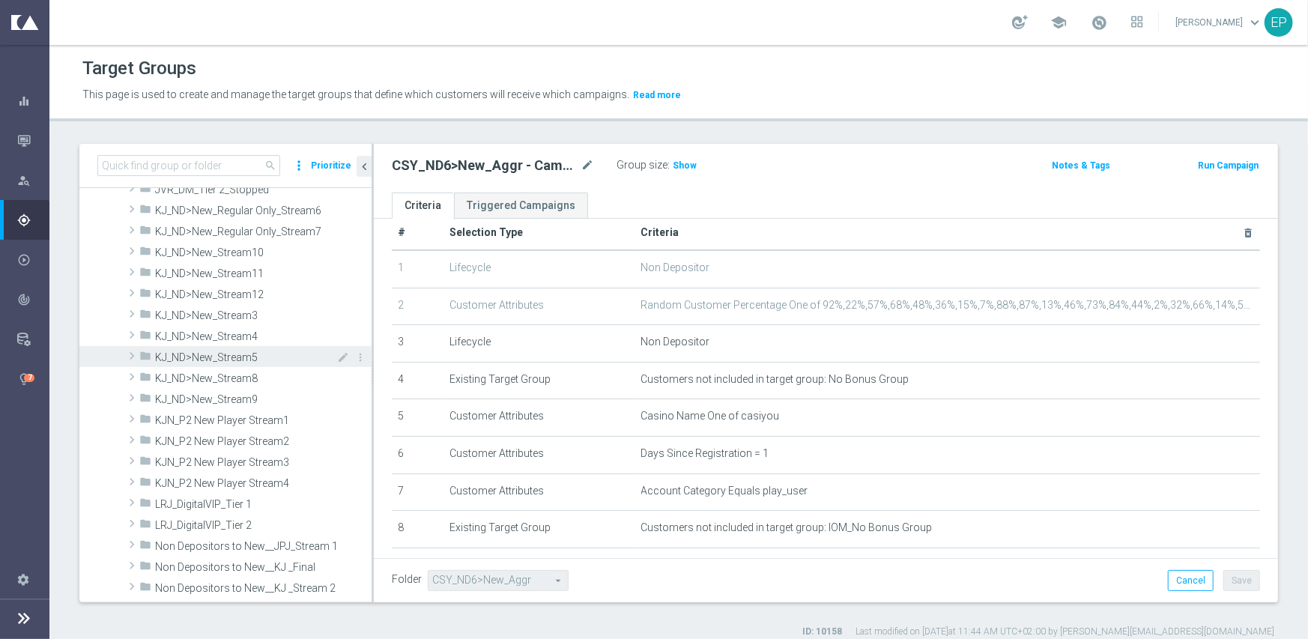
scroll to position [4131, 0]
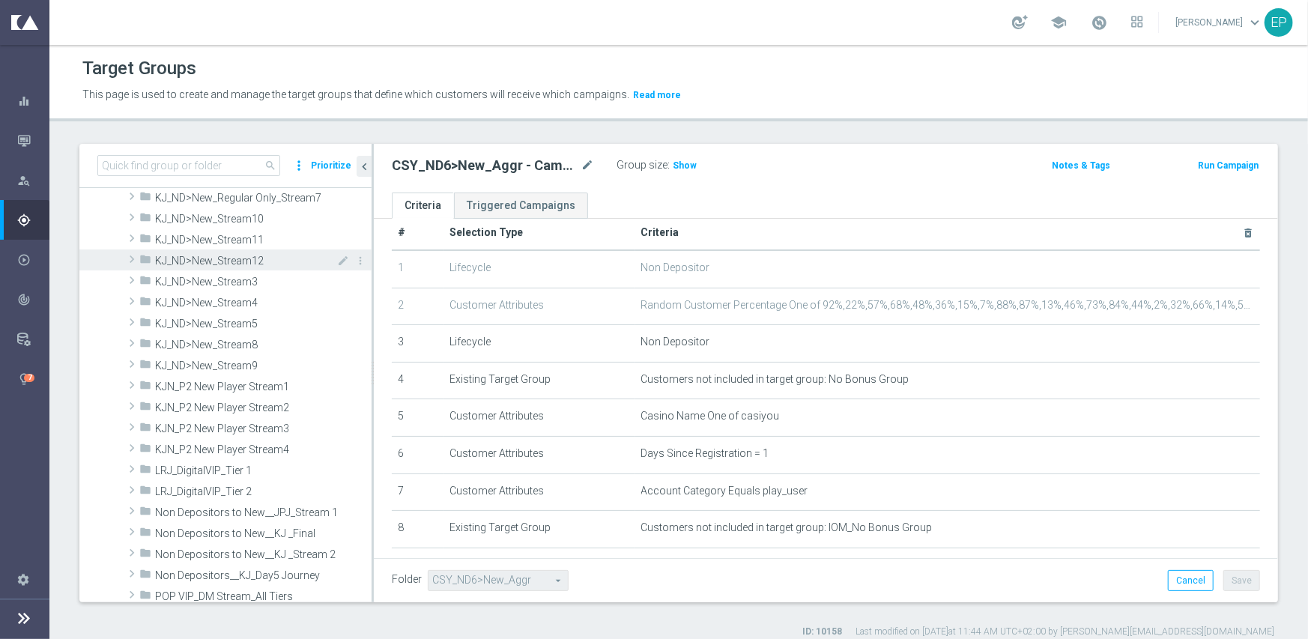
click at [131, 261] on span at bounding box center [131, 259] width 15 height 18
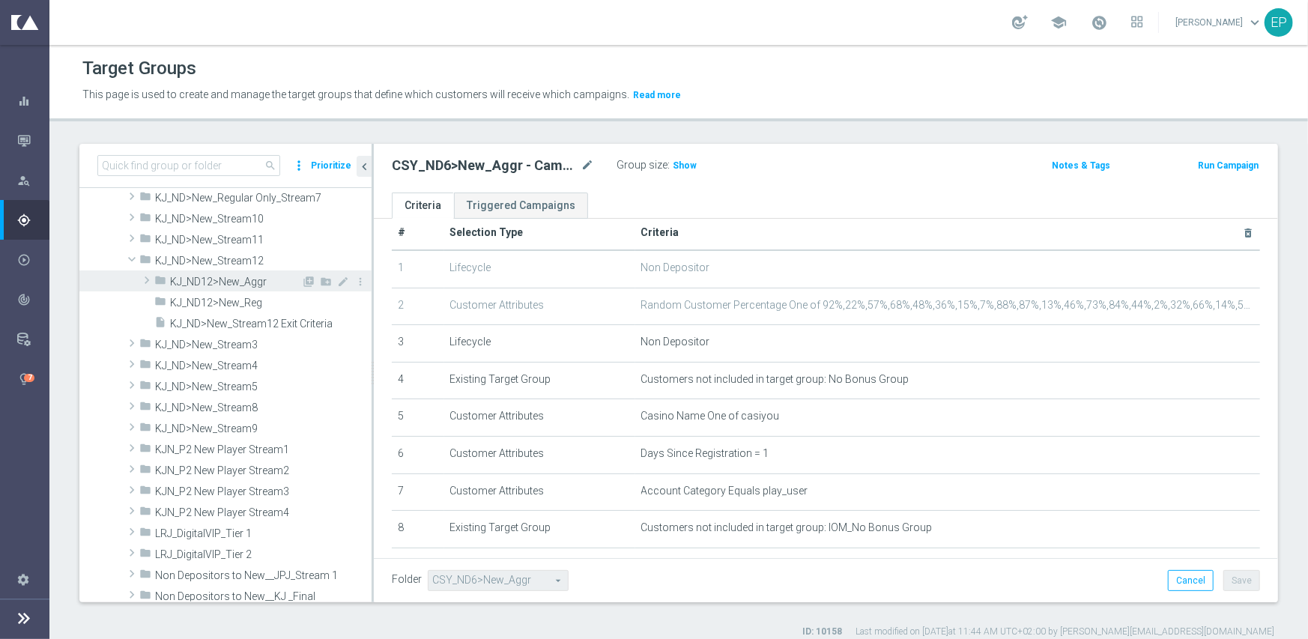
click at [144, 279] on span at bounding box center [146, 280] width 15 height 18
